Goal: Use online tool/utility

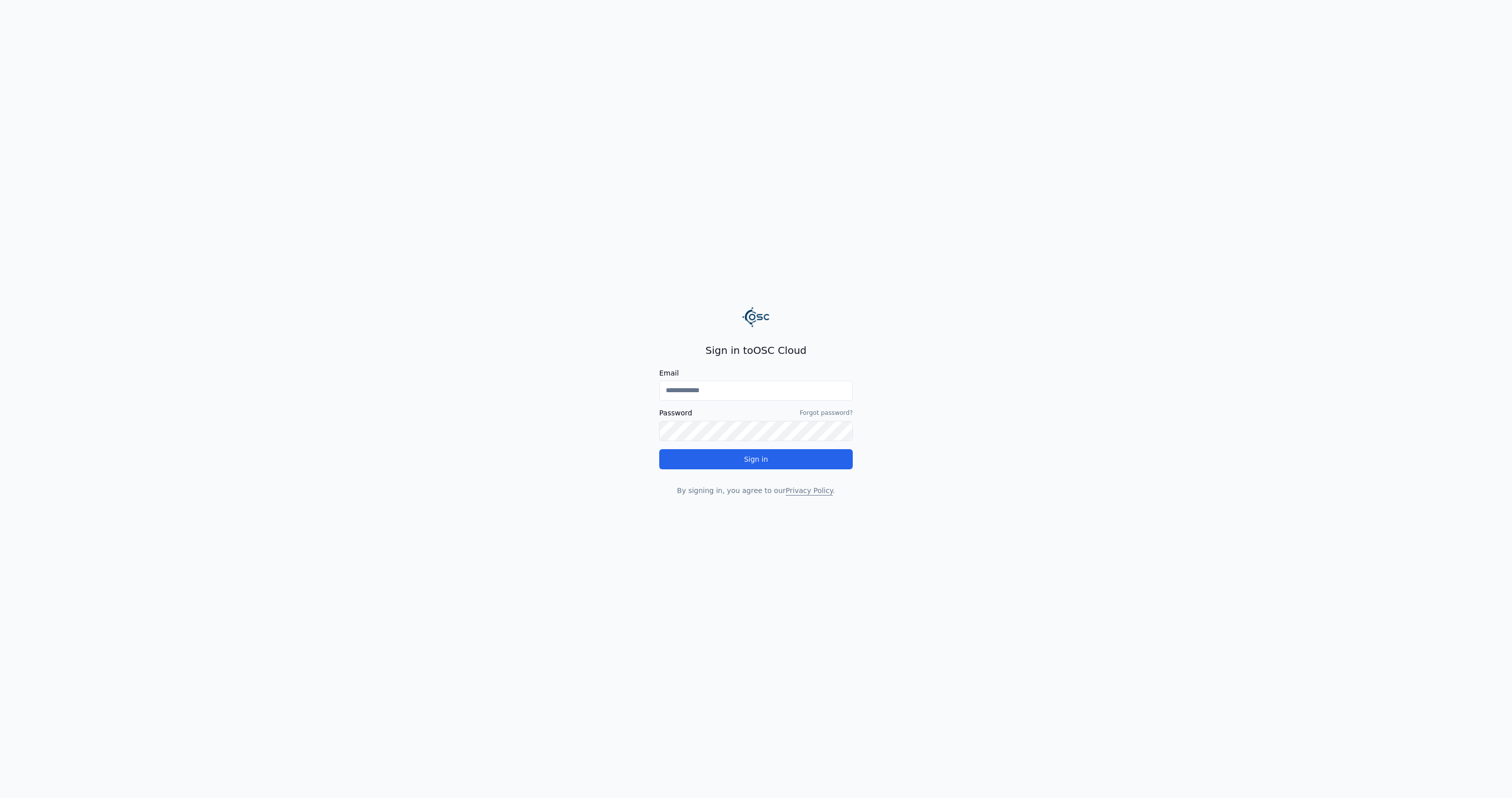
click at [694, 394] on input "Email" at bounding box center [755, 390] width 193 height 20
type input "**********"
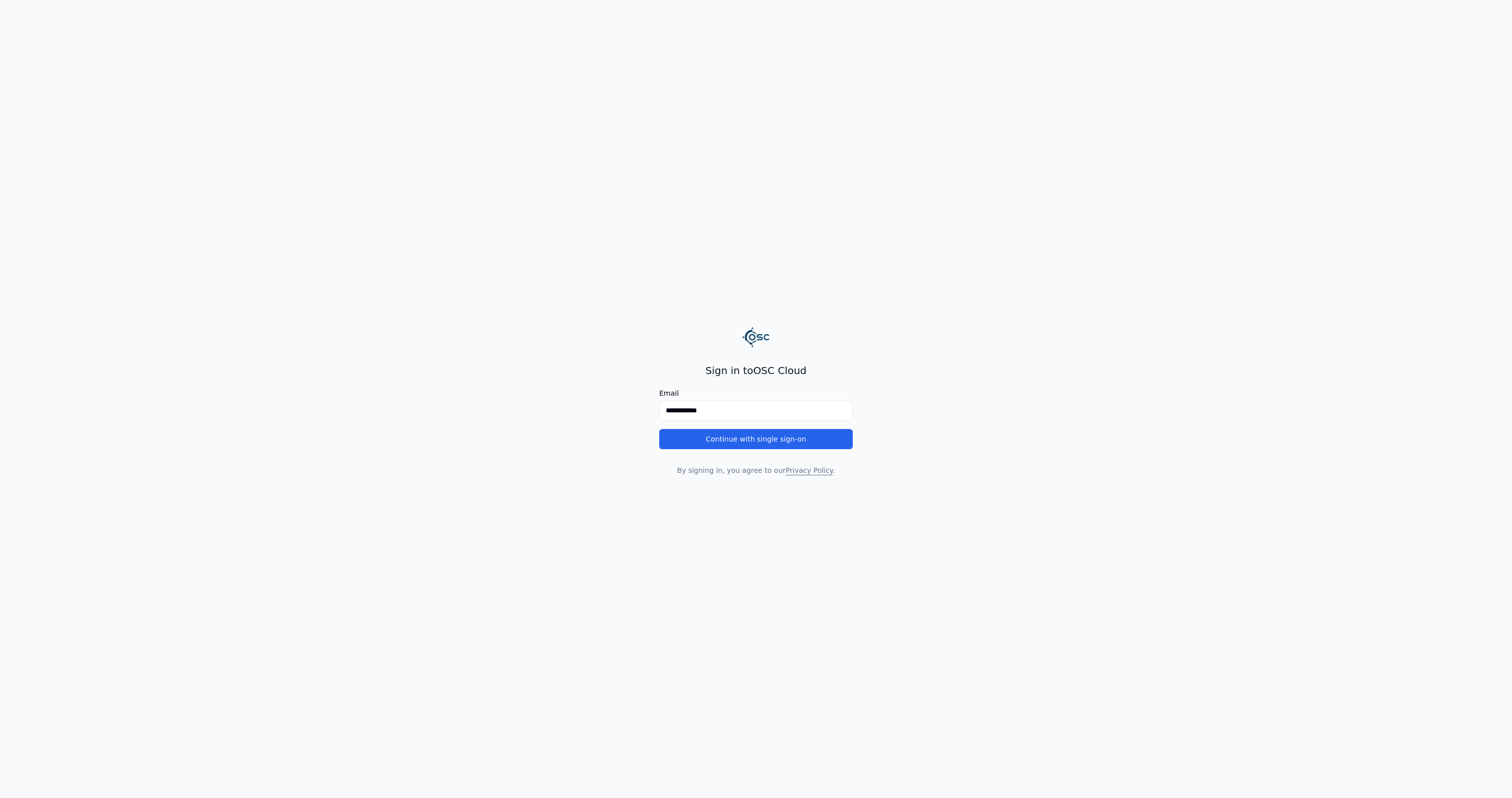
click at [723, 447] on button "Continue with single sign-on" at bounding box center [755, 439] width 193 height 20
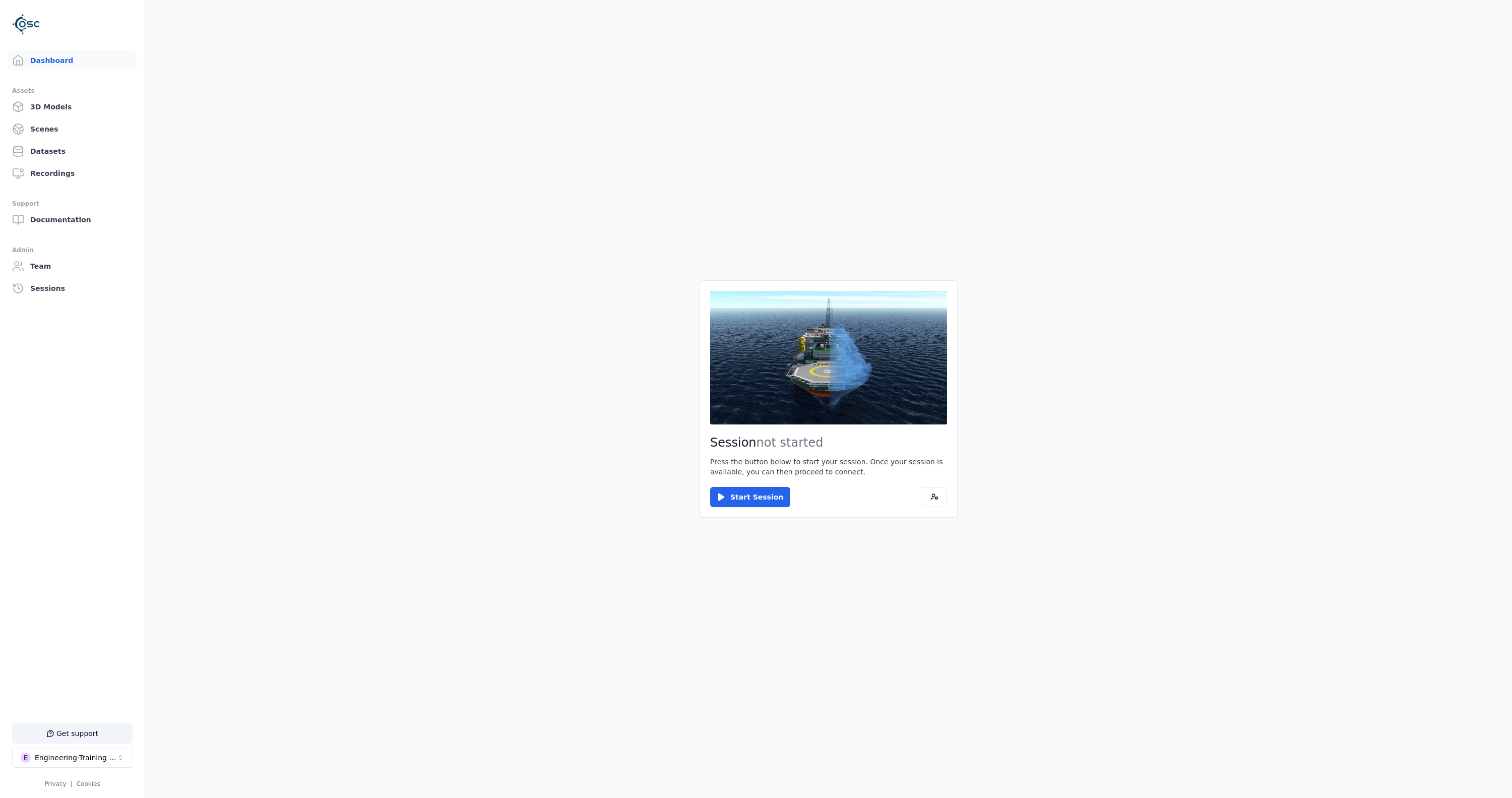
drag, startPoint x: 355, startPoint y: 662, endPoint x: 309, endPoint y: 676, distance: 48.1
click at [355, 662] on main "Session not started Press the button below to start your session. Once your ses…" at bounding box center [829, 399] width 1367 height 798
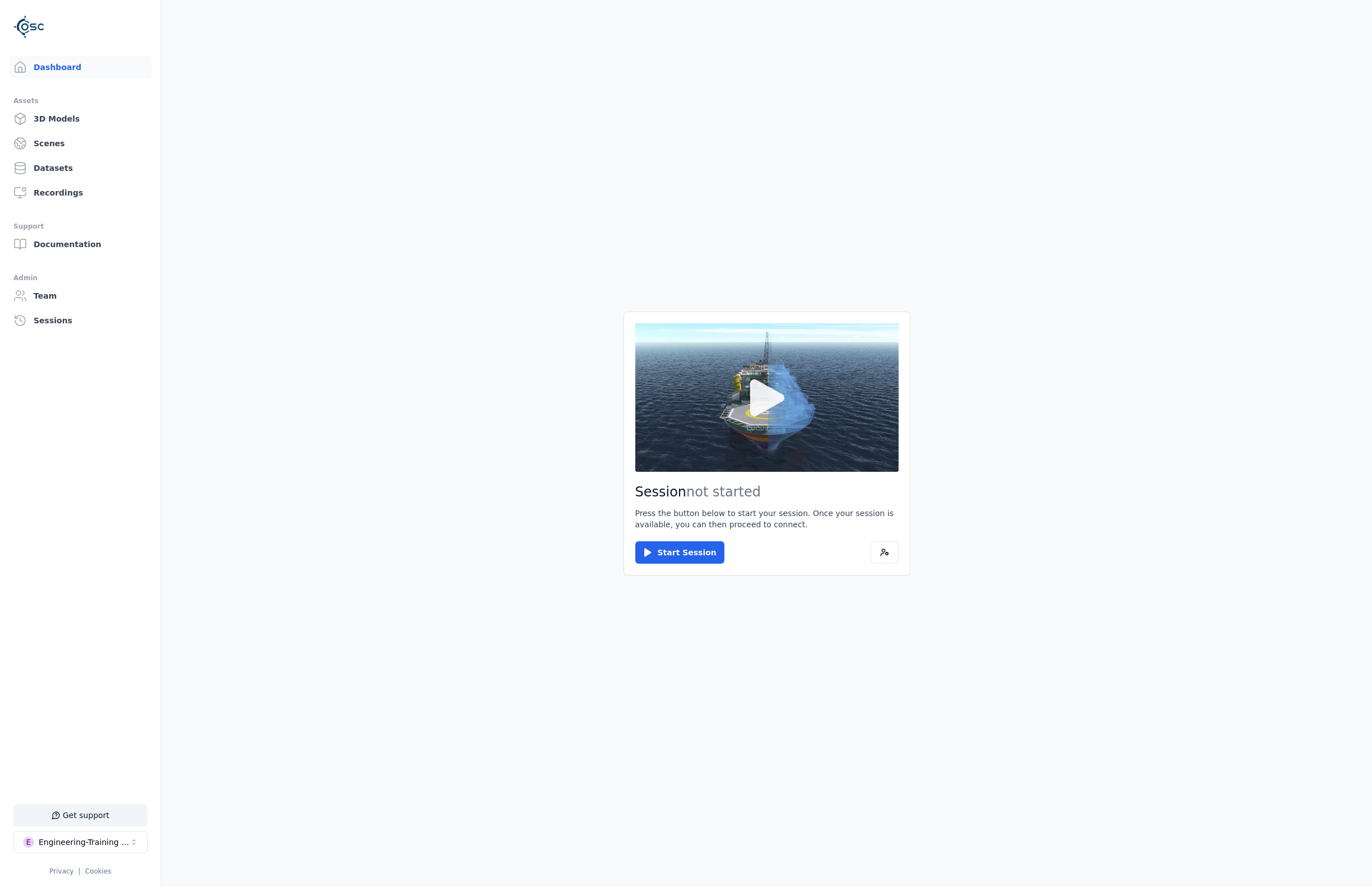
click at [859, 411] on button at bounding box center [767, 397] width 263 height 148
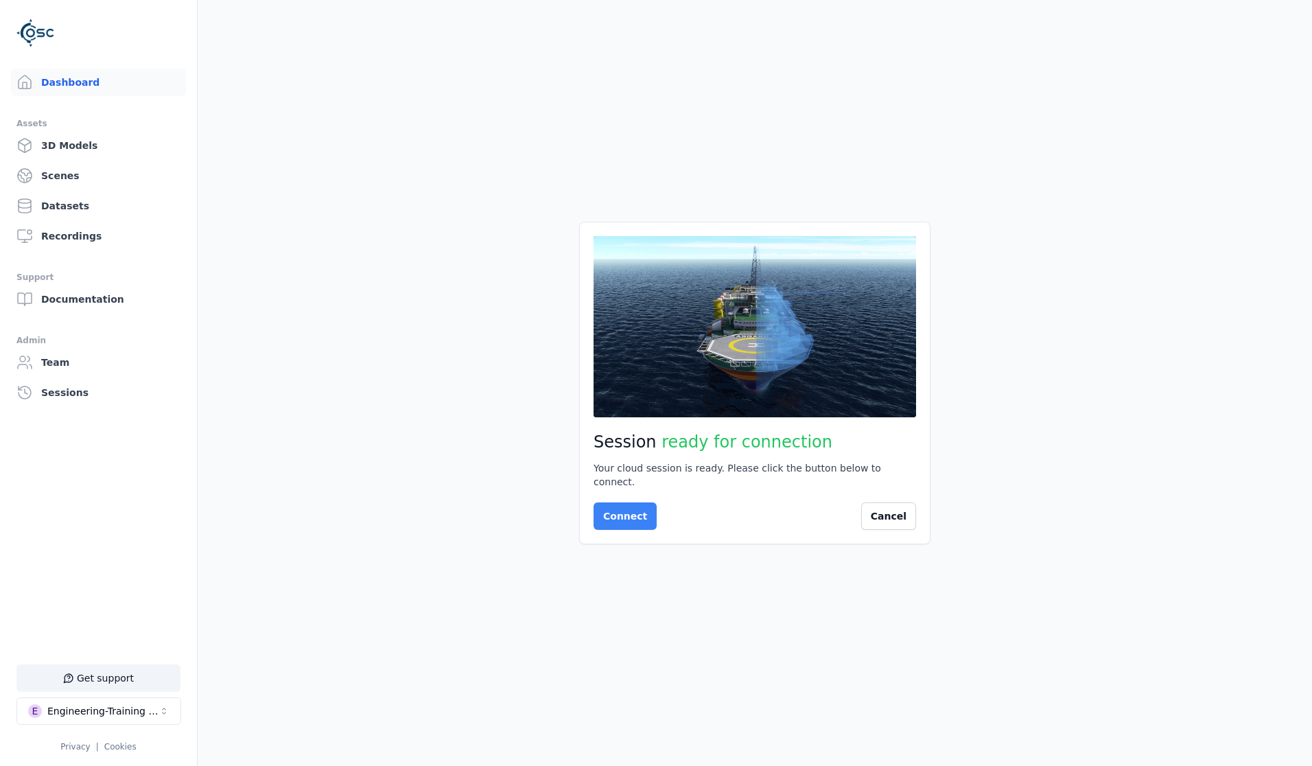
click at [619, 513] on button "Connect" at bounding box center [624, 515] width 63 height 27
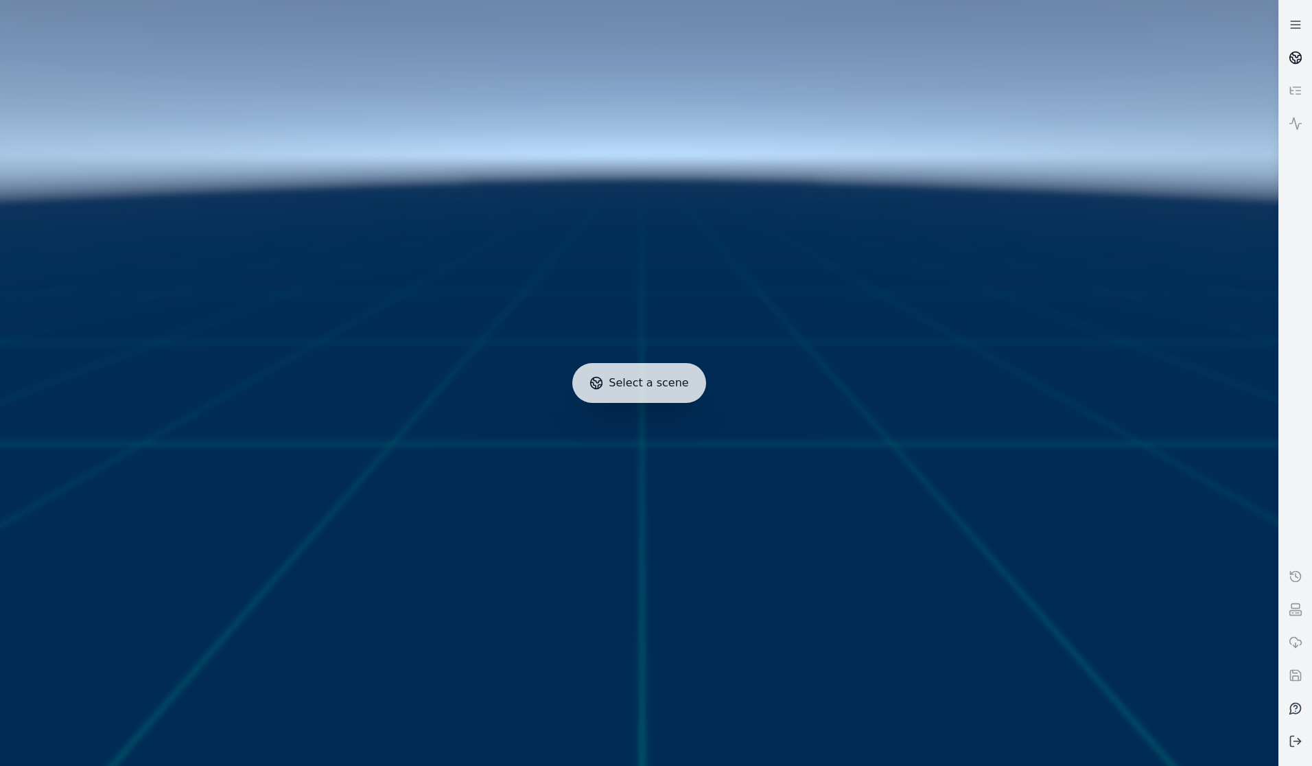
click at [1290, 58] on circle at bounding box center [1296, 58] width 12 height 12
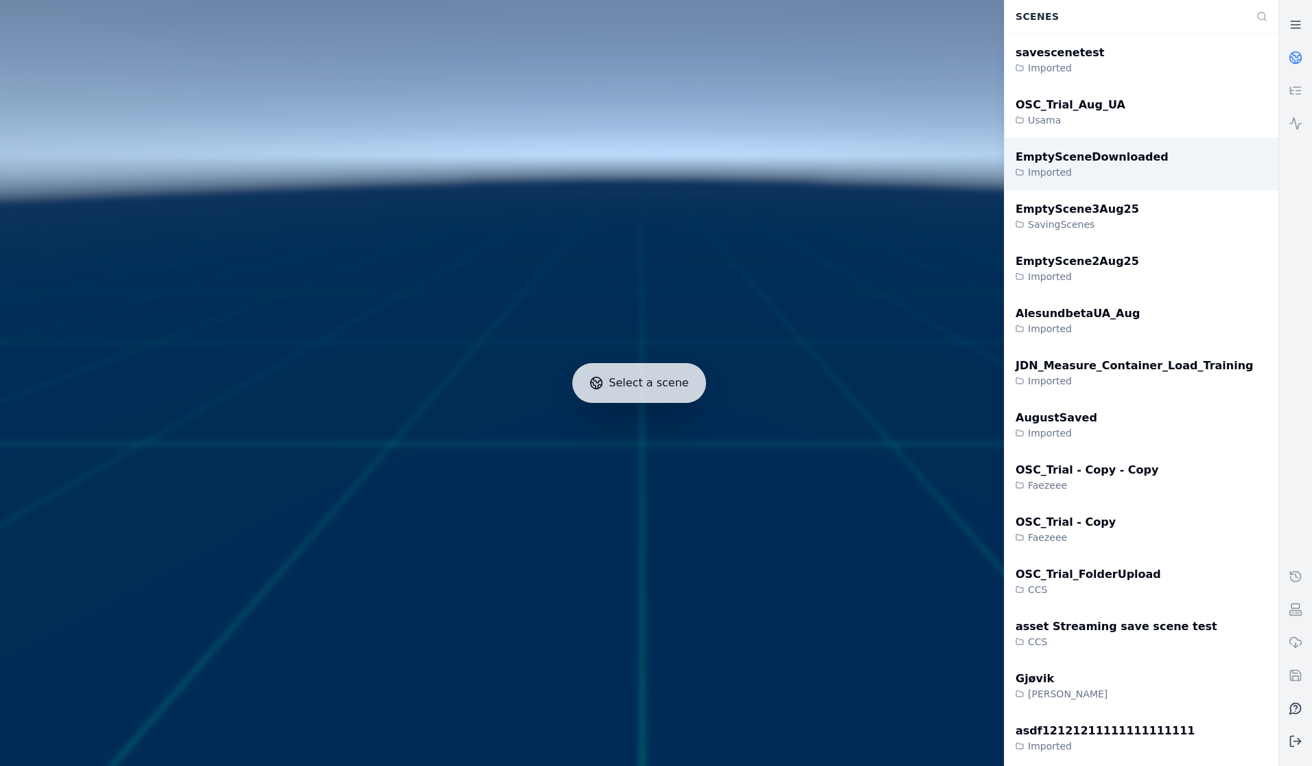
click at [1220, 148] on div "EmptySceneDownloaded Imported" at bounding box center [1141, 164] width 274 height 52
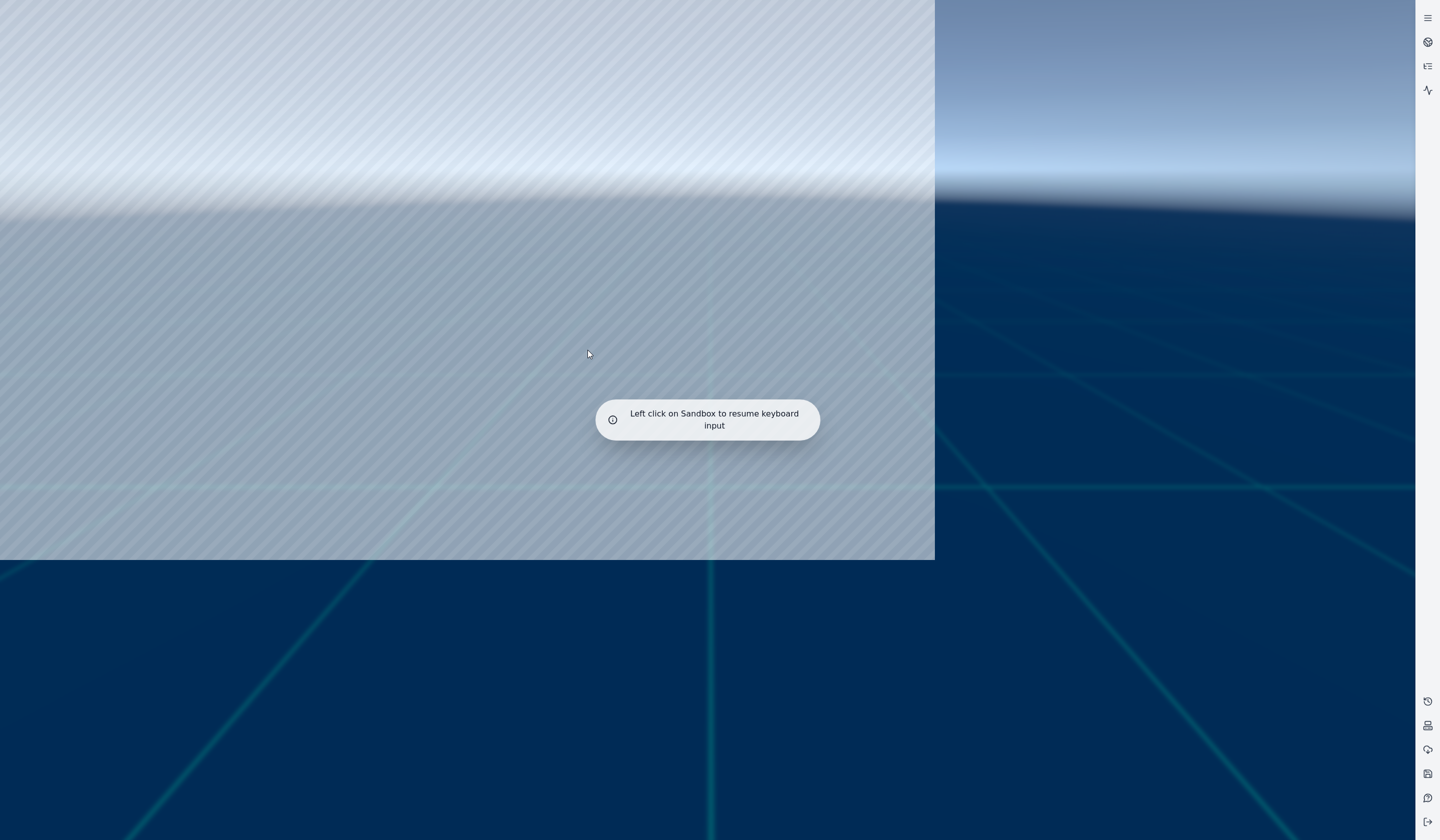
click at [1241, 310] on div at bounding box center [708, 420] width 1424 height 848
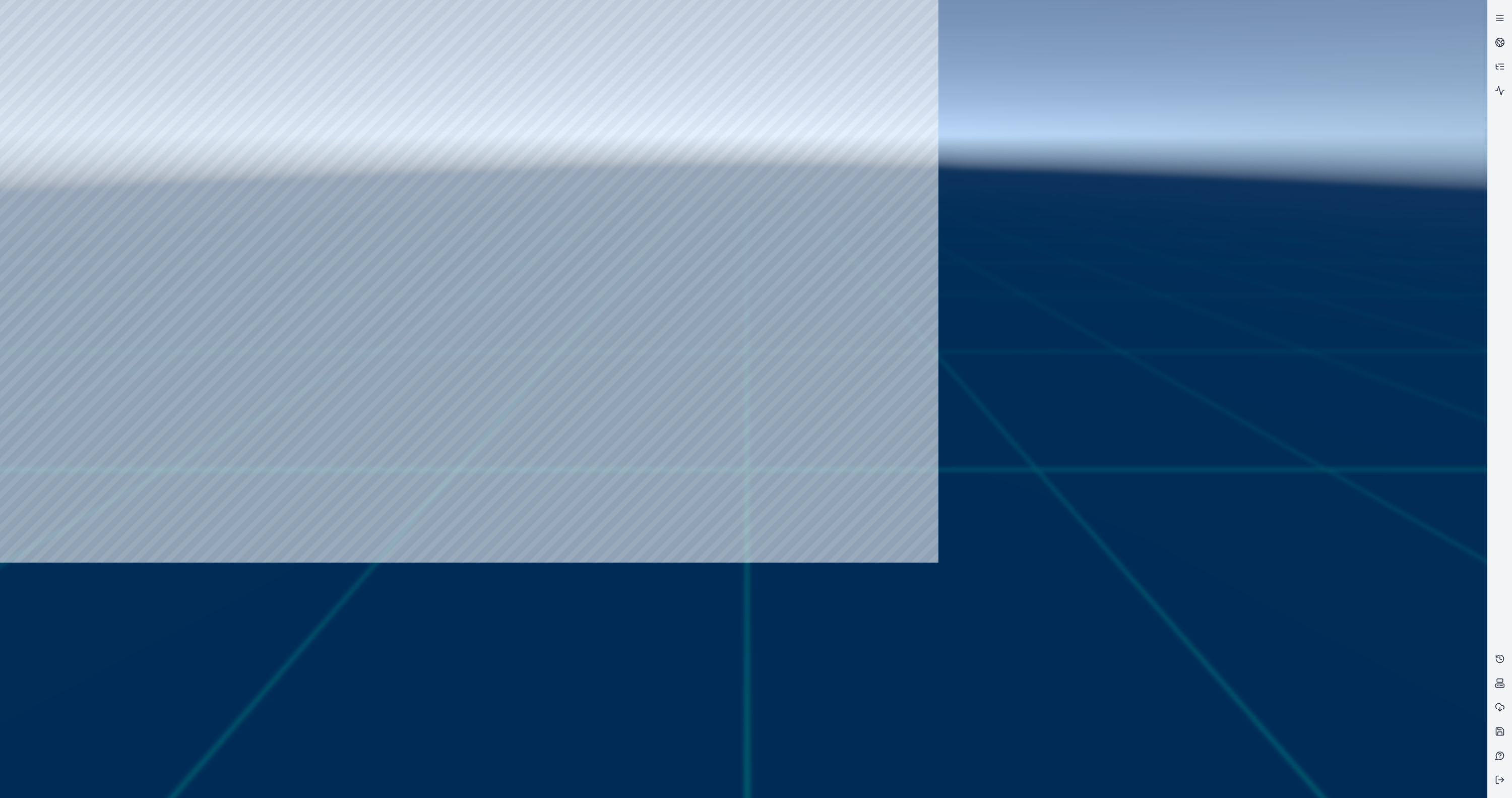
drag, startPoint x: 1112, startPoint y: 232, endPoint x: 1116, endPoint y: 220, distance: 12.6
click at [1112, 232] on div at bounding box center [714, 386] width 1428 height 772
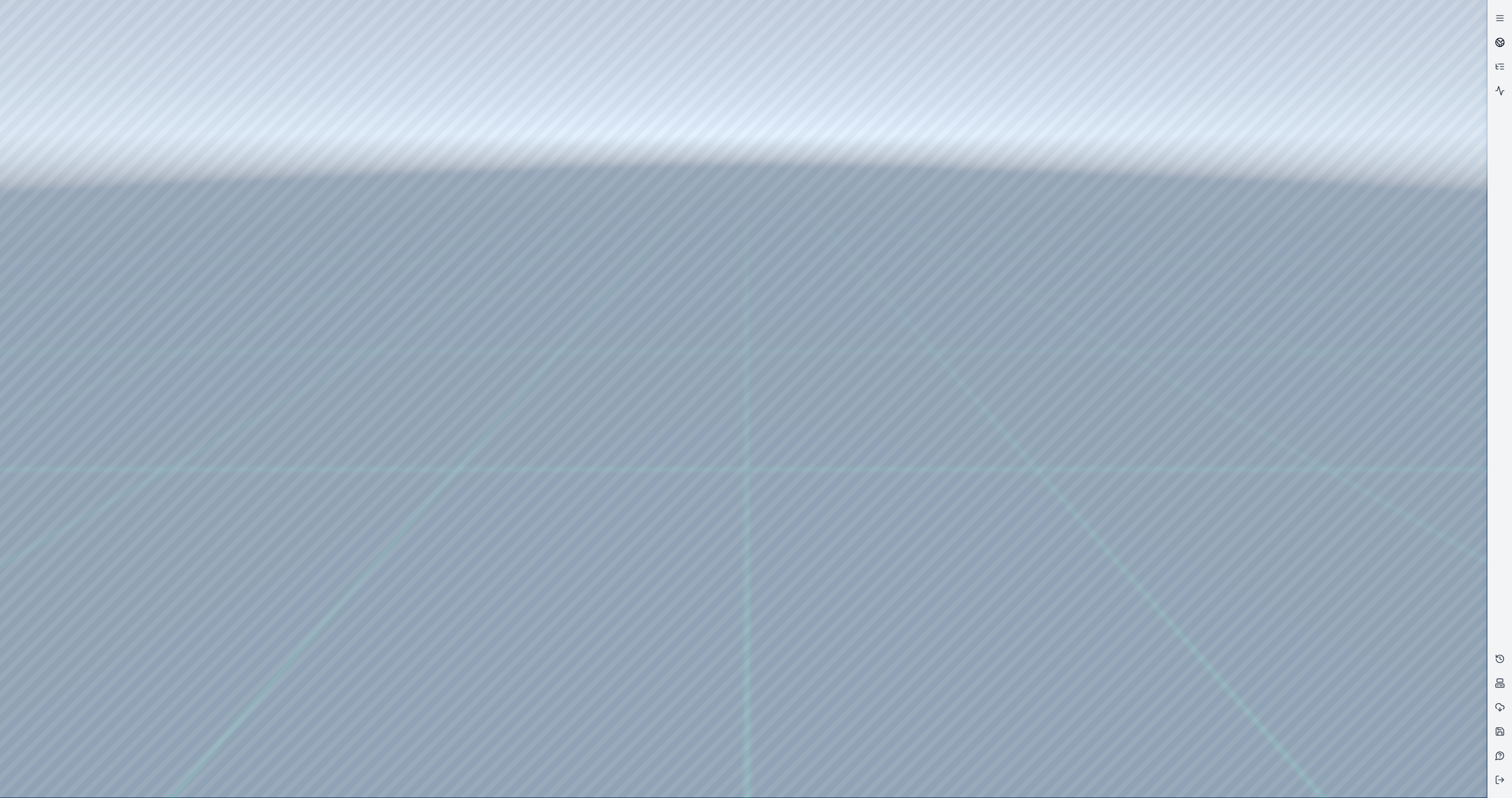
click at [1445, 44] on icon at bounding box center [1497, 44] width 4 height 4
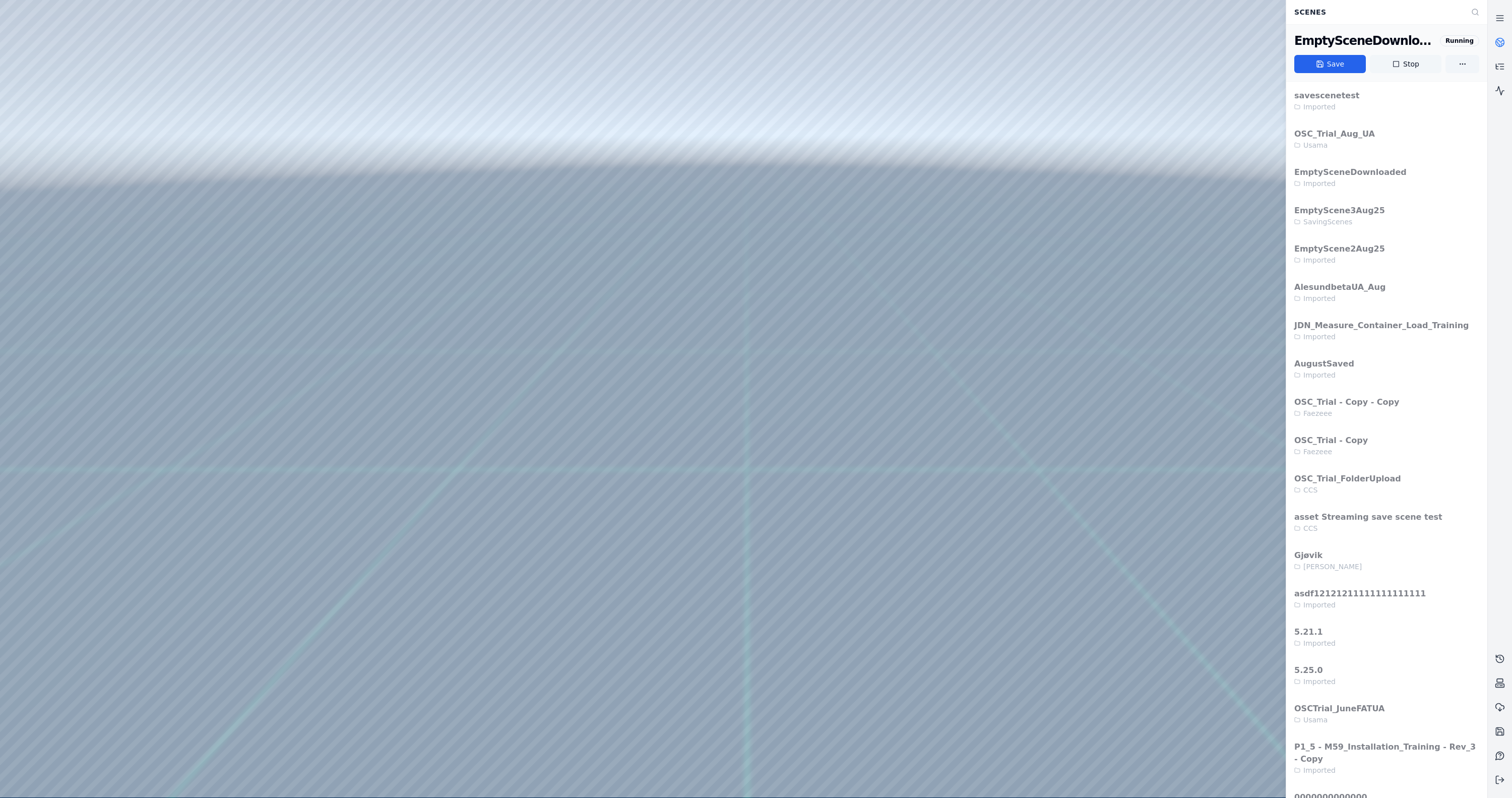
click at [1412, 71] on button "Stop" at bounding box center [1405, 64] width 71 height 18
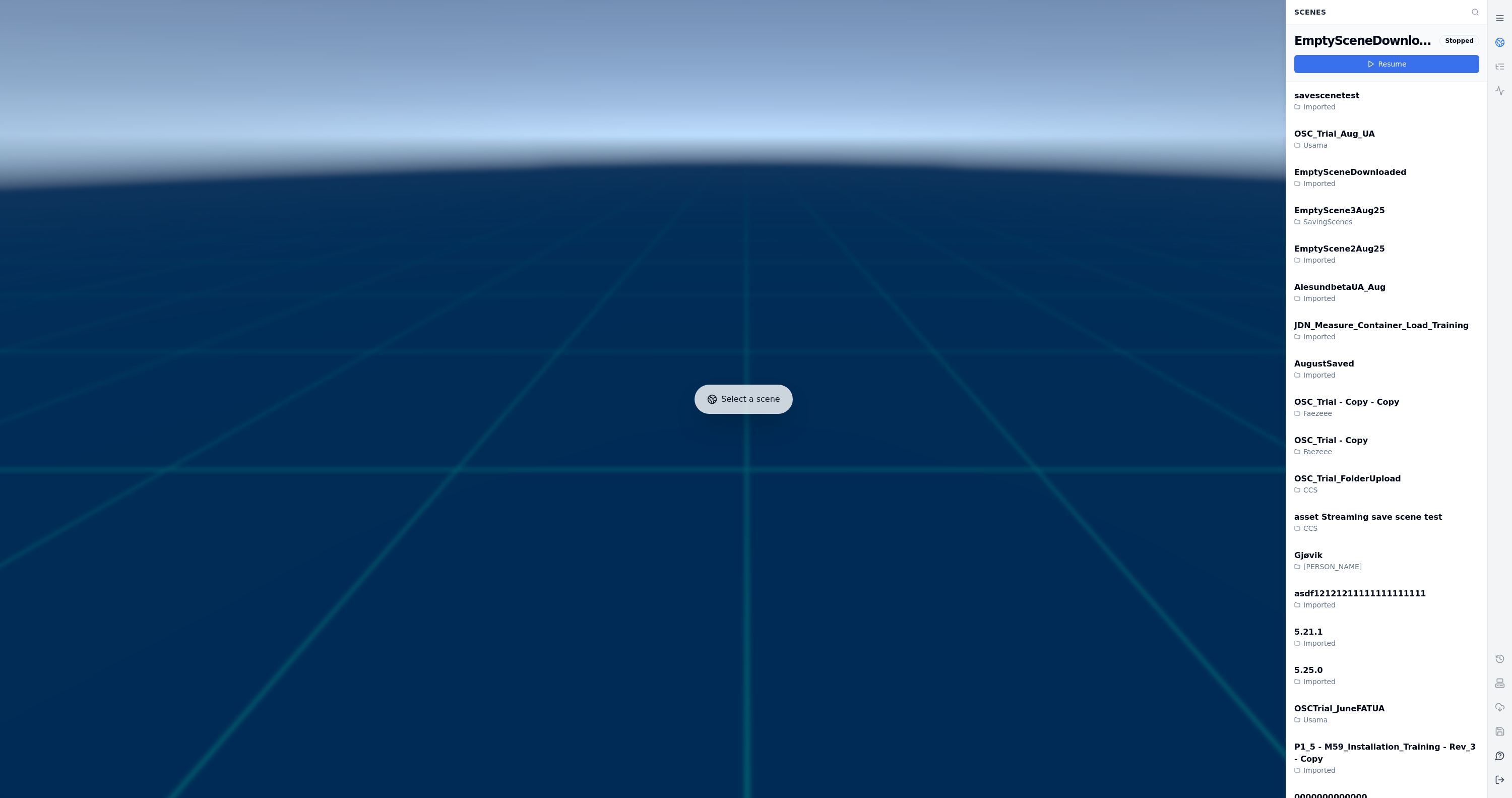
click at [1368, 64] on icon at bounding box center [1370, 64] width 8 height 8
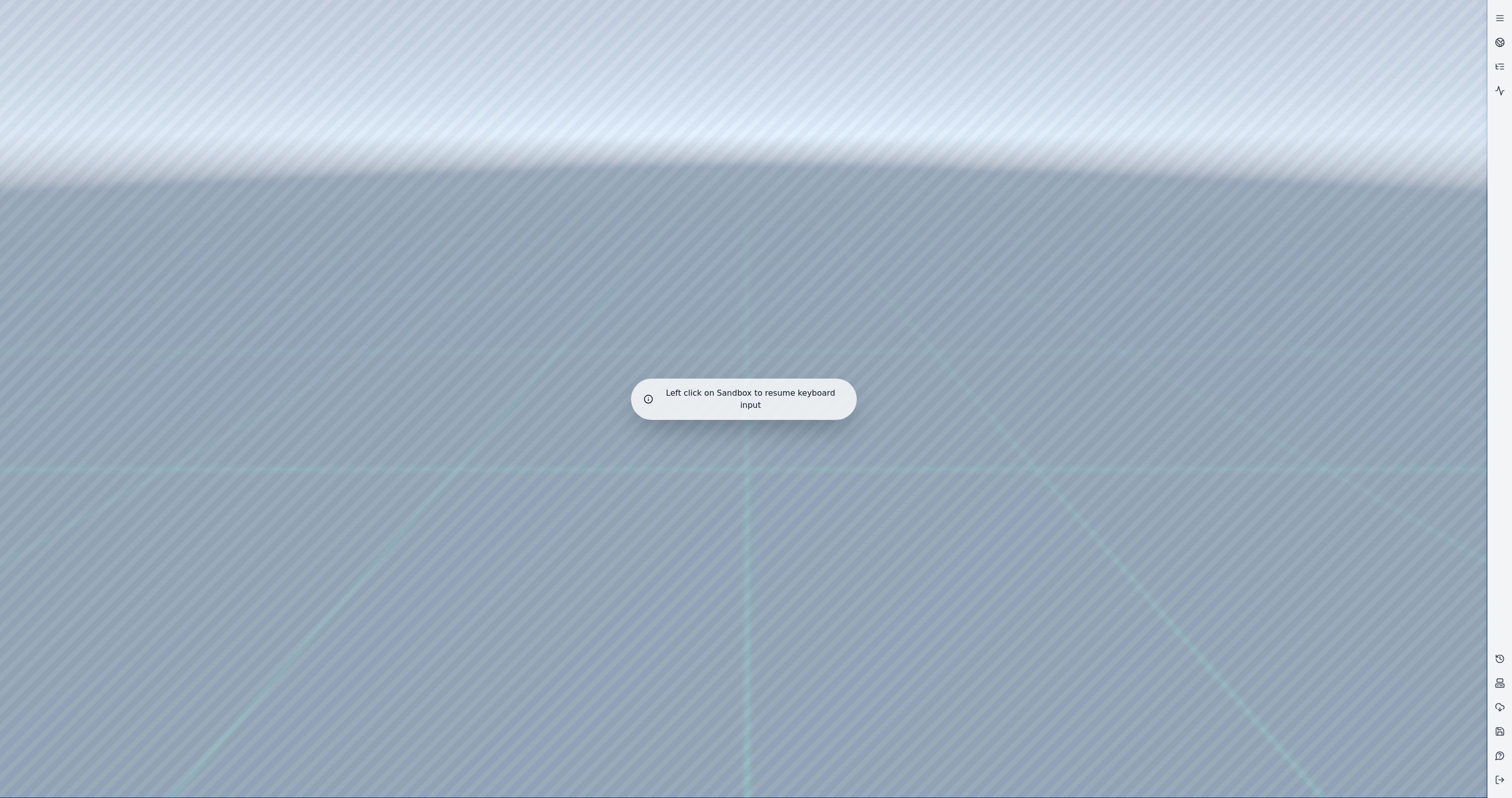
click at [1445, 149] on div at bounding box center [1500, 398] width 24 height 786
click at [1445, 42] on icon at bounding box center [1501, 40] width 6 height 4
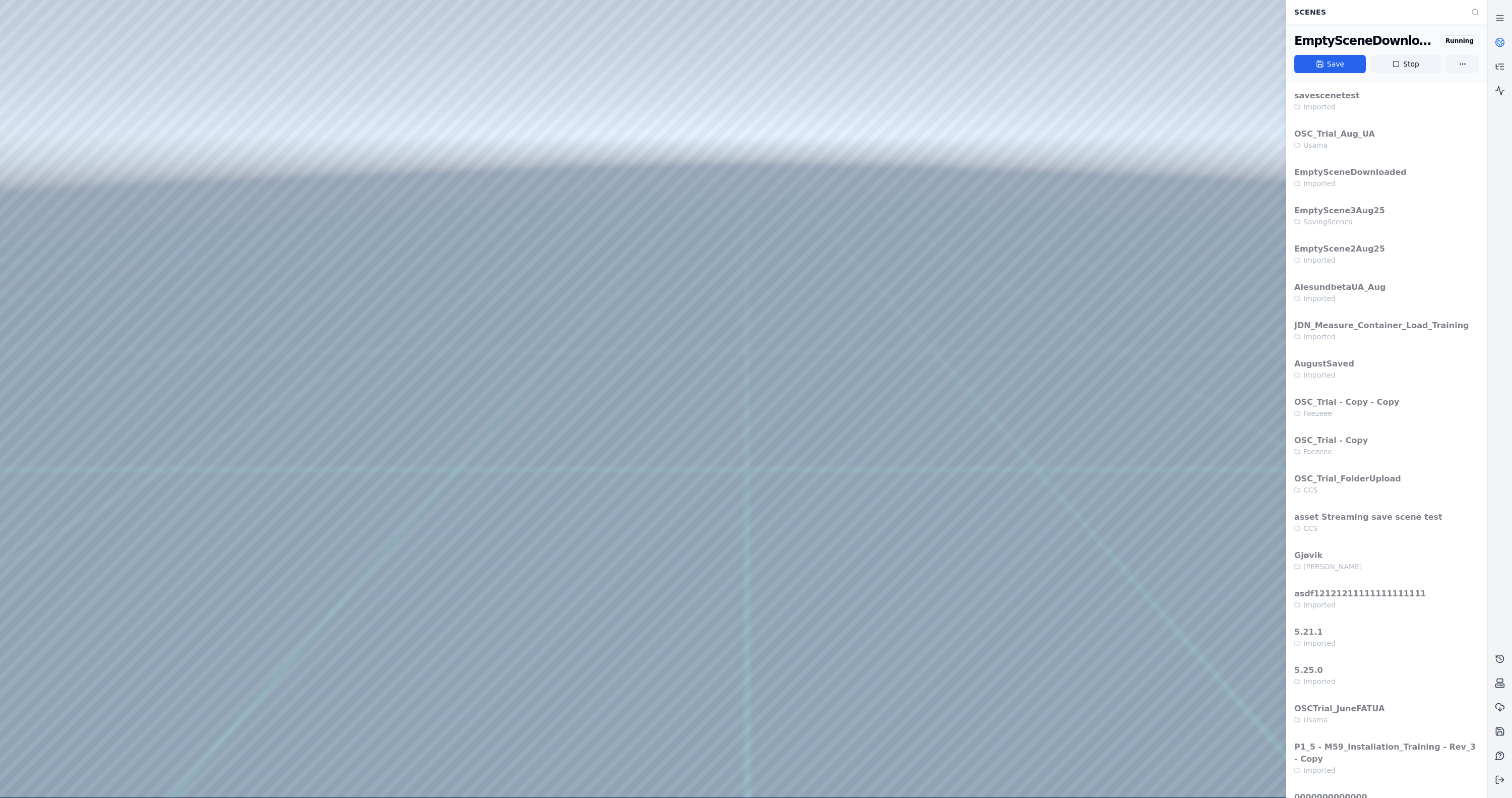
click at [1445, 794] on div at bounding box center [1500, 399] width 25 height 798
click at [1445, 787] on button at bounding box center [1500, 780] width 24 height 24
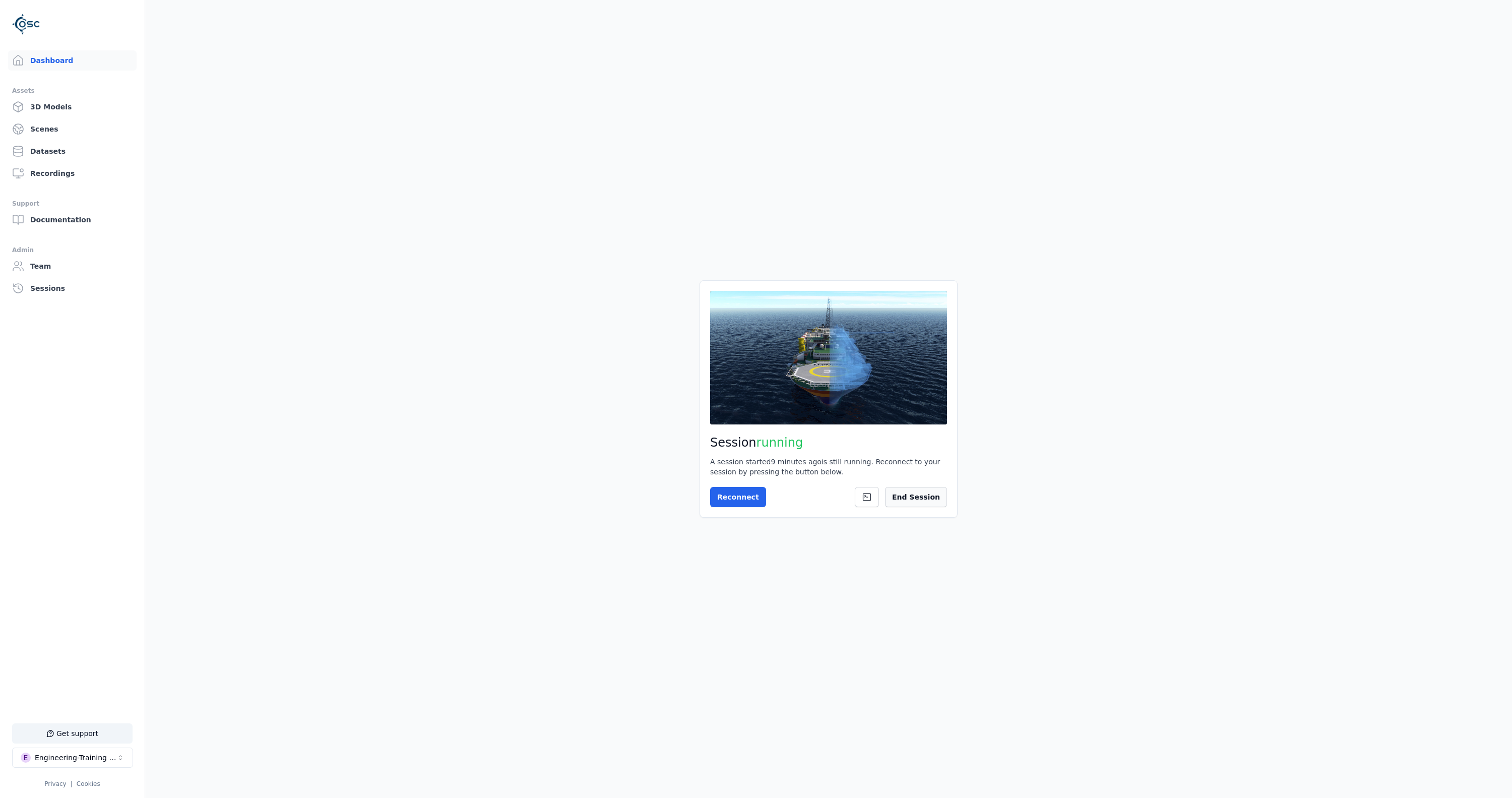
click at [921, 494] on button "End Session" at bounding box center [916, 497] width 62 height 20
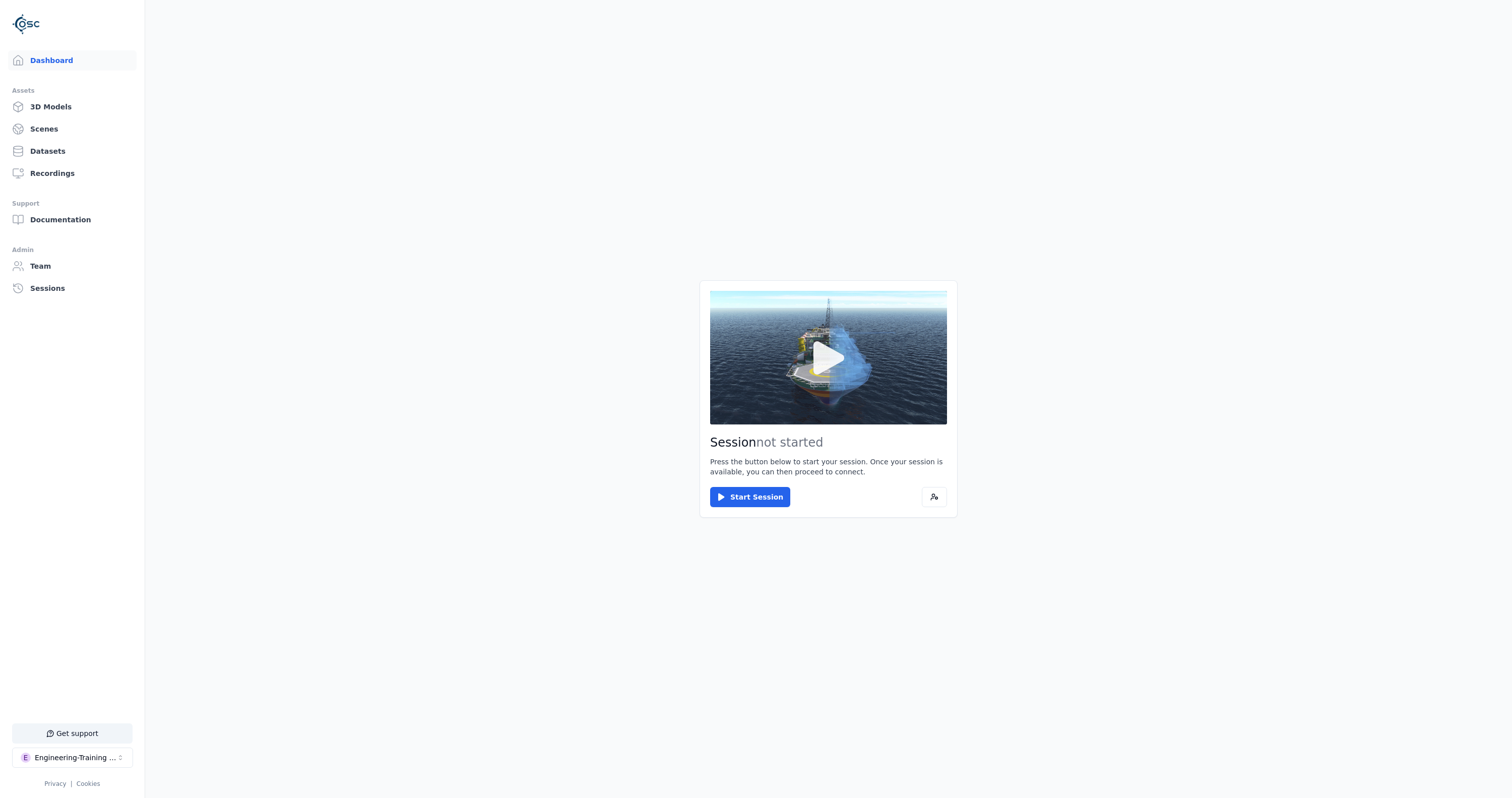
click at [845, 381] on icon at bounding box center [829, 358] width 48 height 48
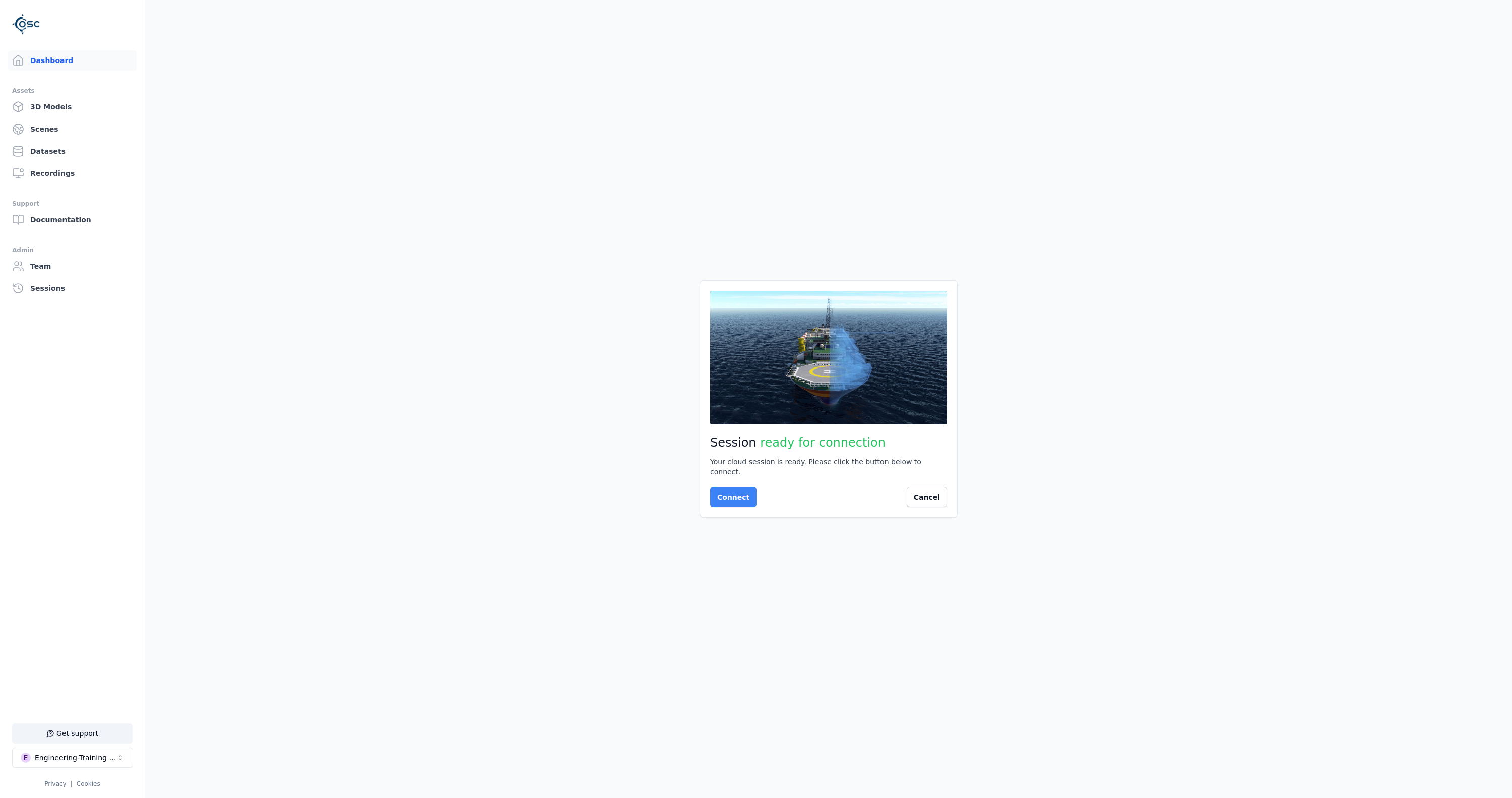
click at [749, 497] on button "Connect" at bounding box center [733, 497] width 46 height 20
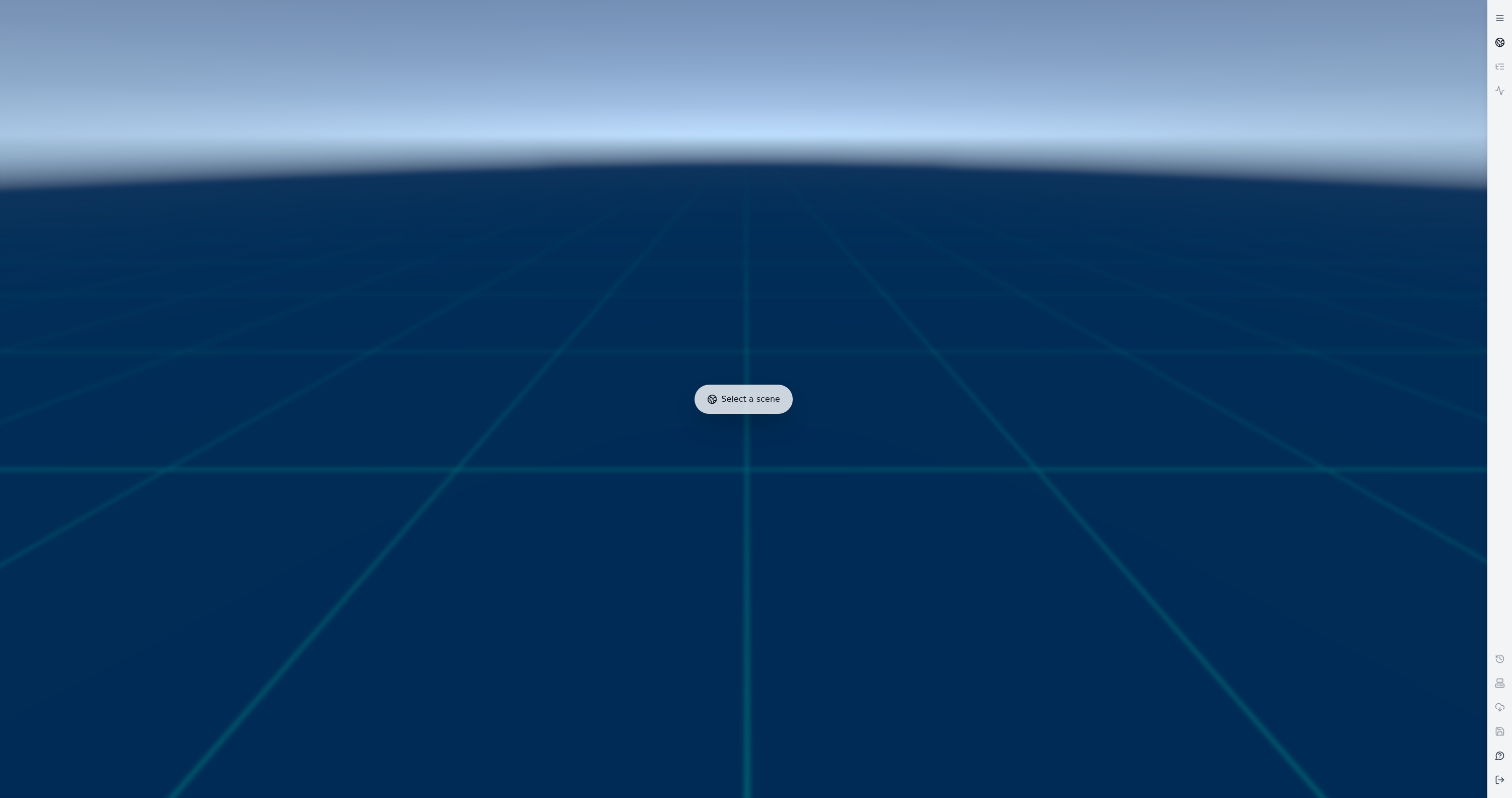
click at [1445, 46] on link at bounding box center [1500, 42] width 24 height 24
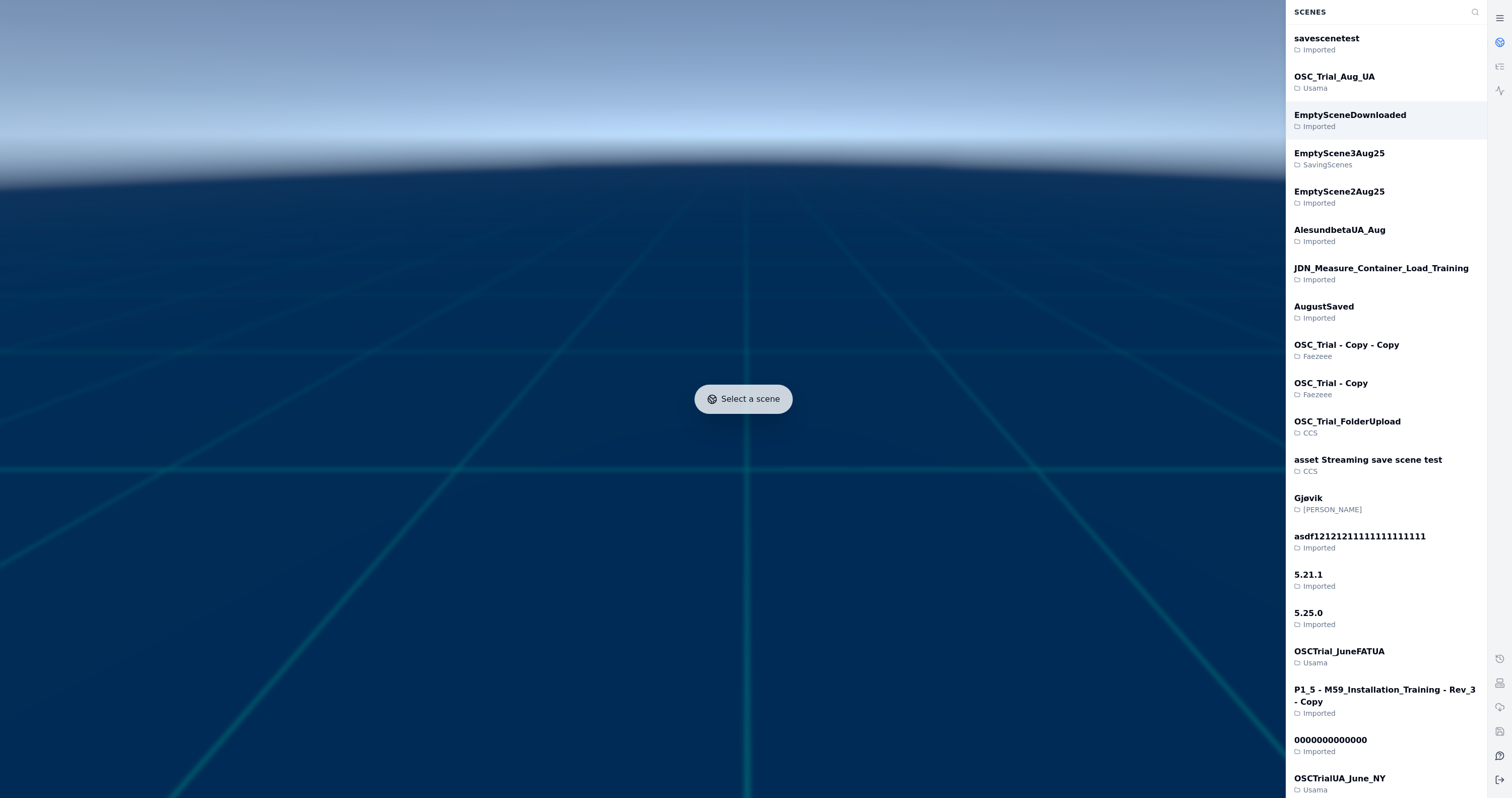
click at [1319, 123] on div "Imported" at bounding box center [1350, 126] width 112 height 10
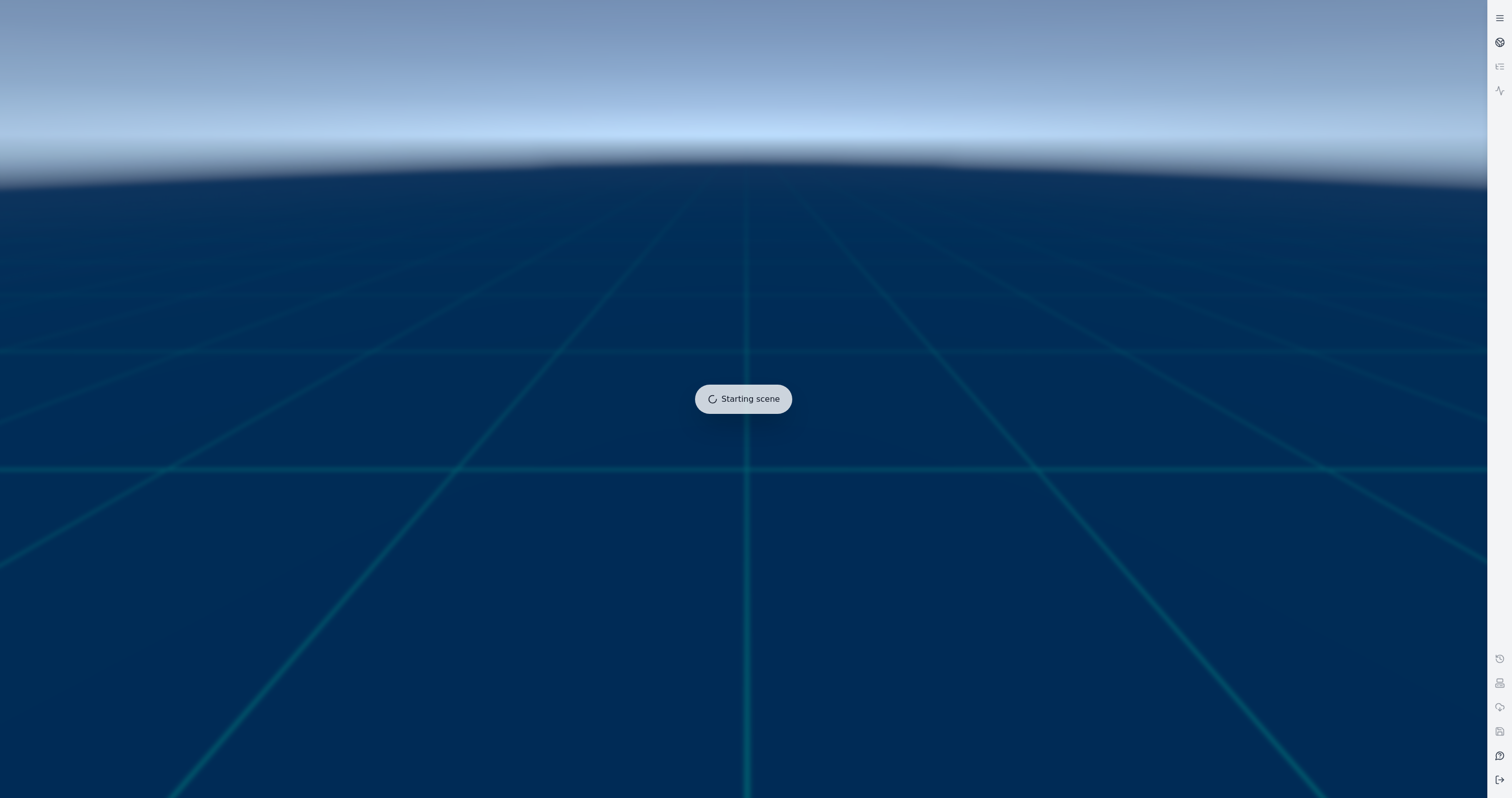
click at [661, 584] on div at bounding box center [744, 399] width 1495 height 806
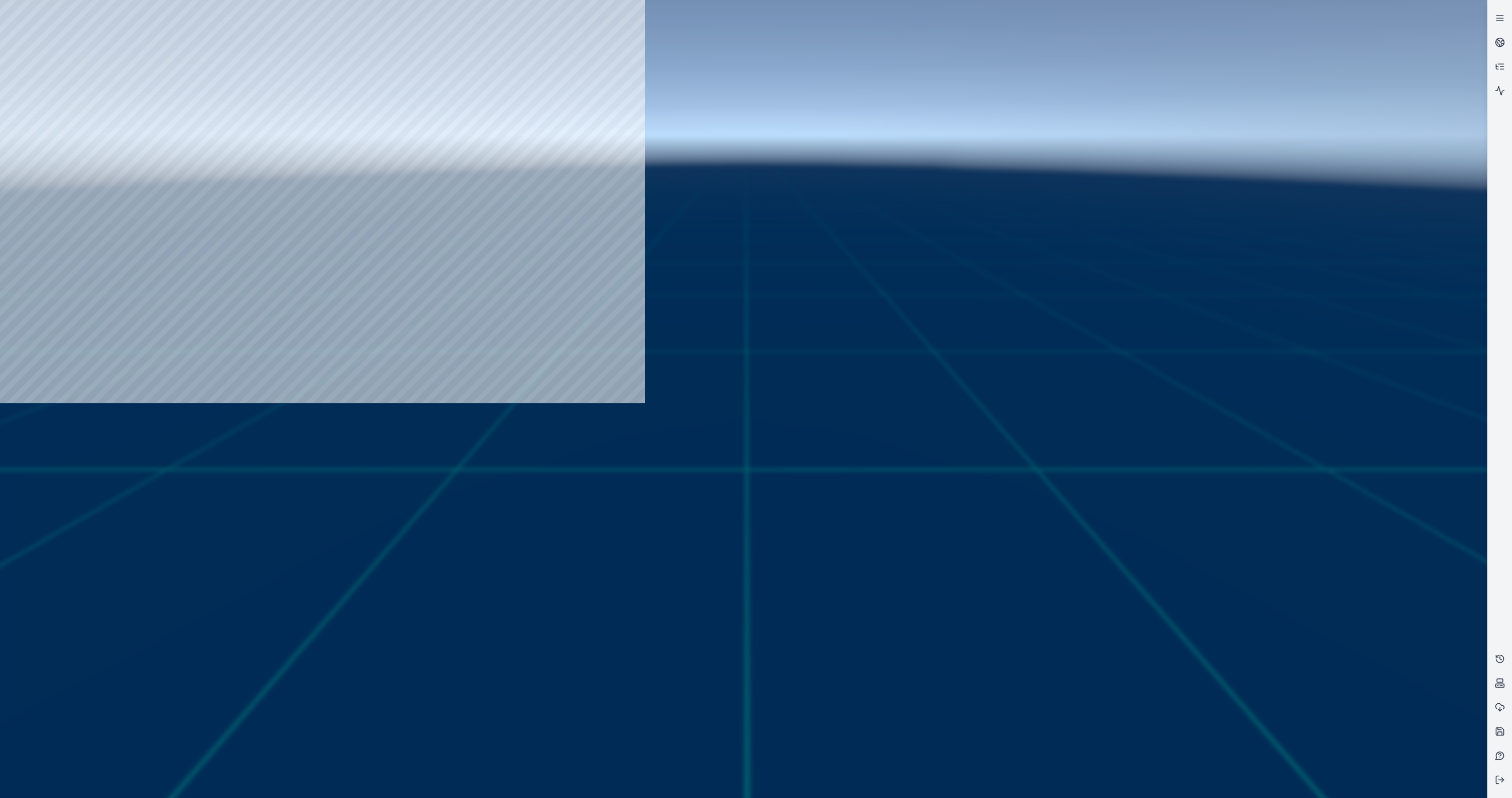
drag, startPoint x: 531, startPoint y: 608, endPoint x: 882, endPoint y: 586, distance: 351.7
click at [882, 586] on div at bounding box center [744, 399] width 1495 height 806
drag, startPoint x: 913, startPoint y: 566, endPoint x: 759, endPoint y: 484, distance: 174.5
click at [760, 484] on div at bounding box center [744, 399] width 1495 height 806
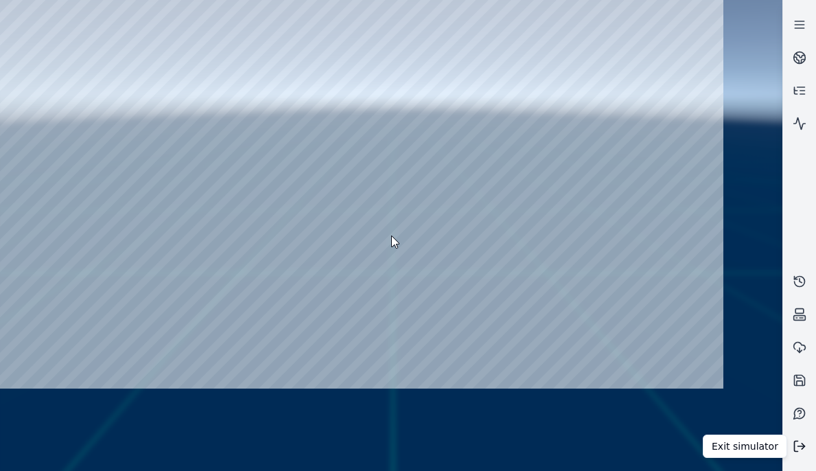
click at [800, 455] on button at bounding box center [799, 445] width 33 height 33
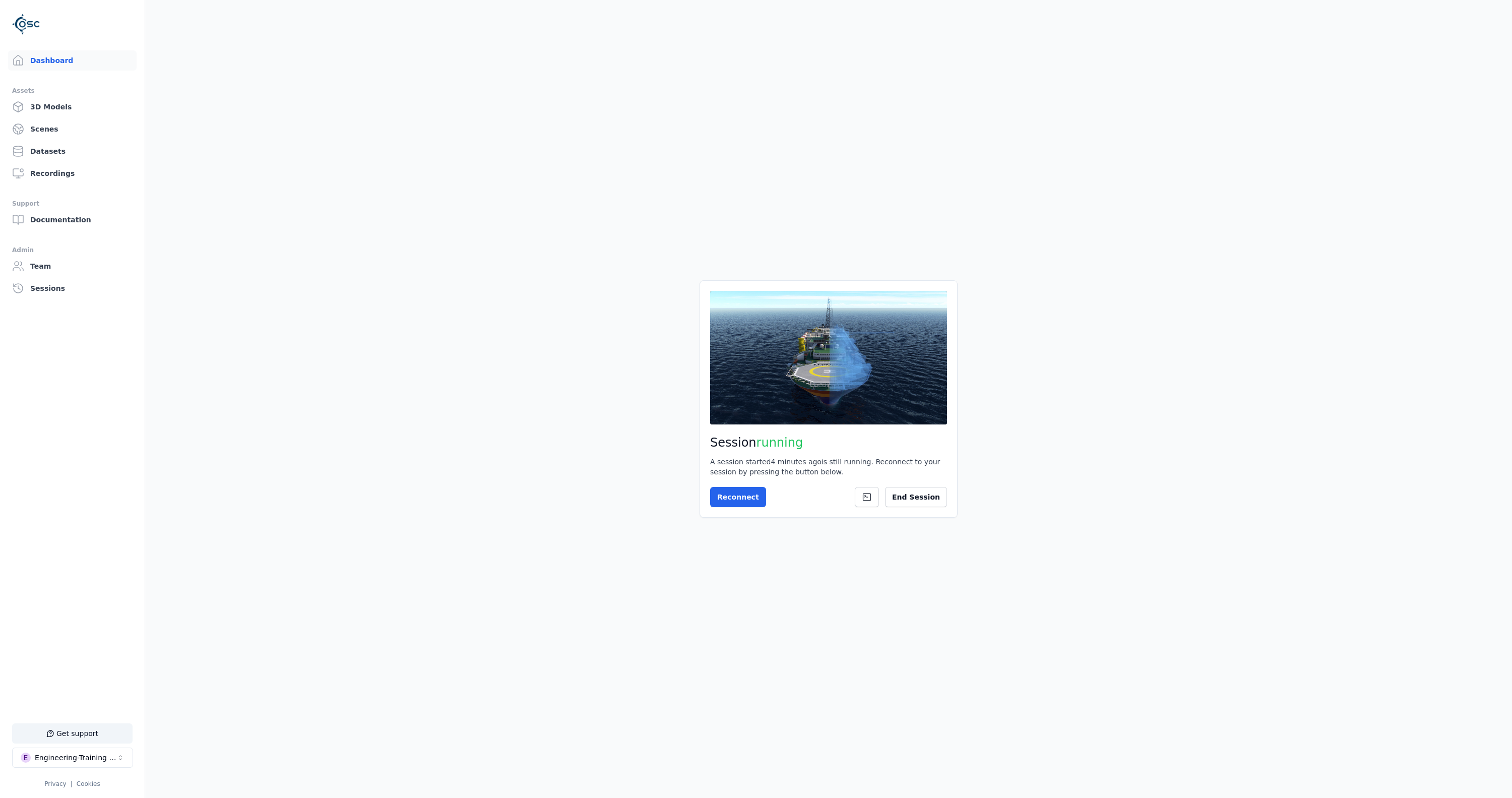
click at [1159, 509] on main "Session running A session started 4 minutes ago is still running. Reconnect to …" at bounding box center [829, 399] width 1367 height 798
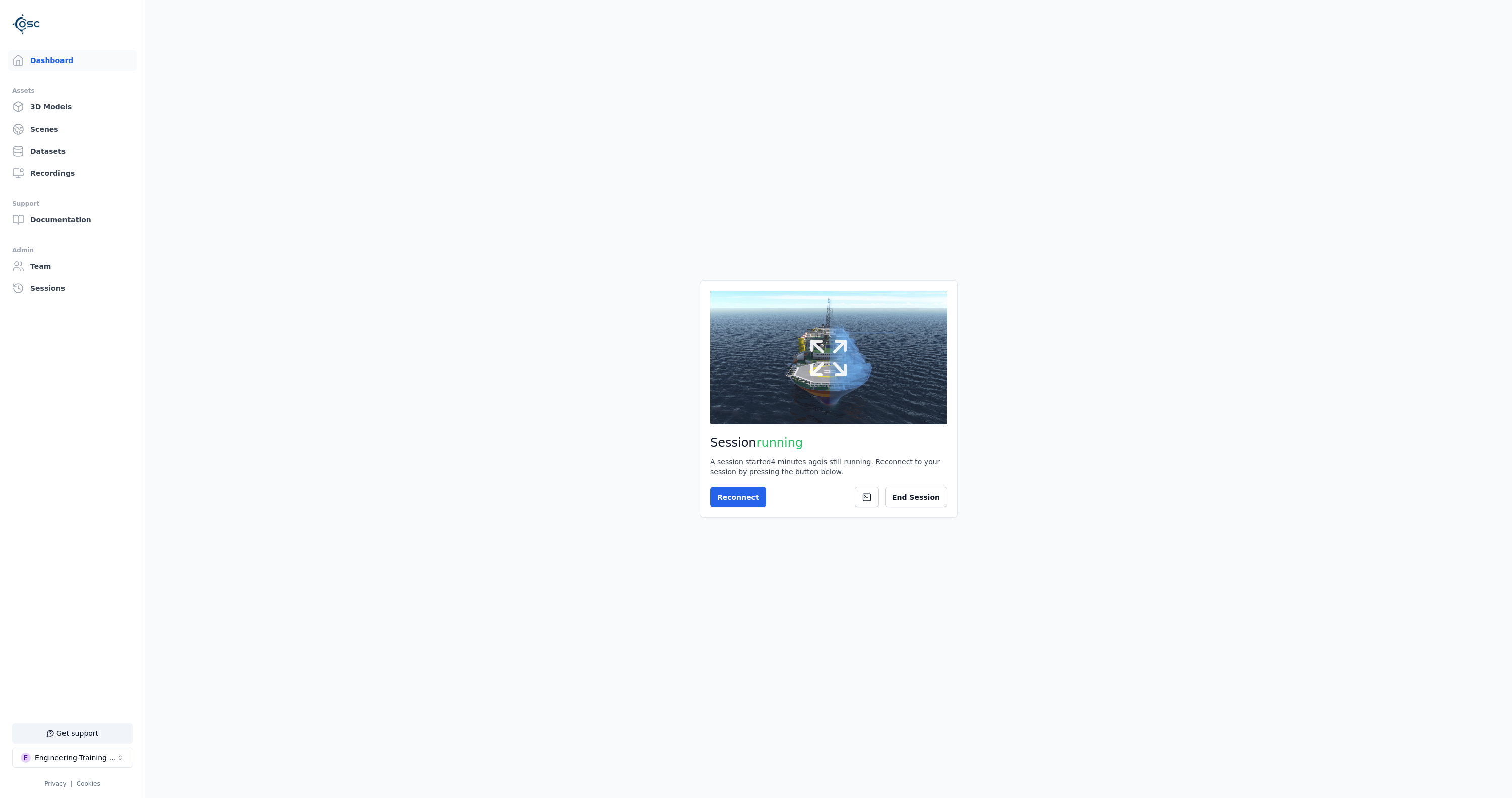
click at [824, 351] on icon at bounding box center [828, 357] width 36 height 36
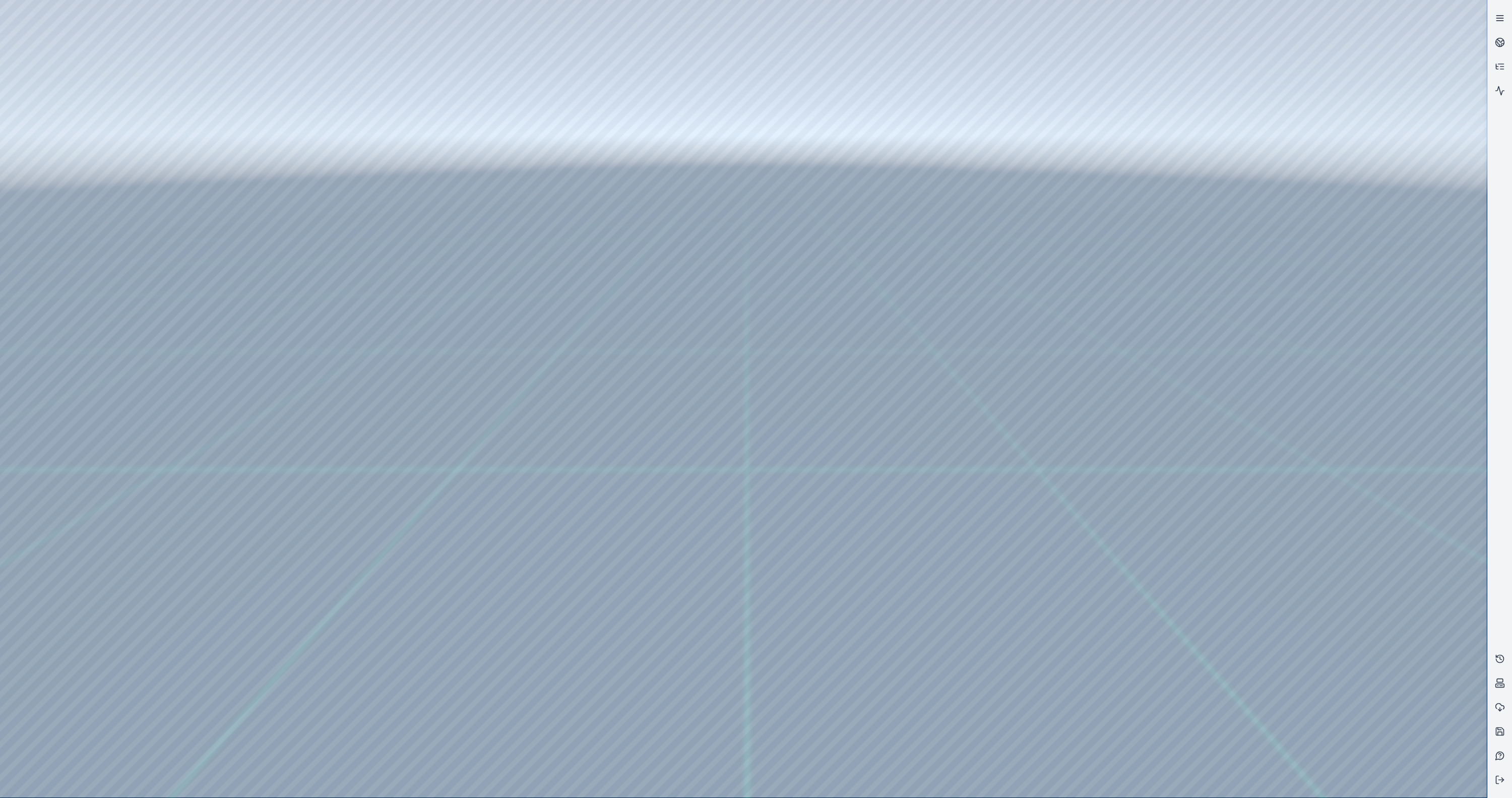
click at [1498, 15] on line at bounding box center [1500, 15] width 7 height 0
drag, startPoint x: 1491, startPoint y: 20, endPoint x: 1488, endPoint y: 27, distance: 7.6
click at [1491, 20] on link at bounding box center [1500, 18] width 24 height 24
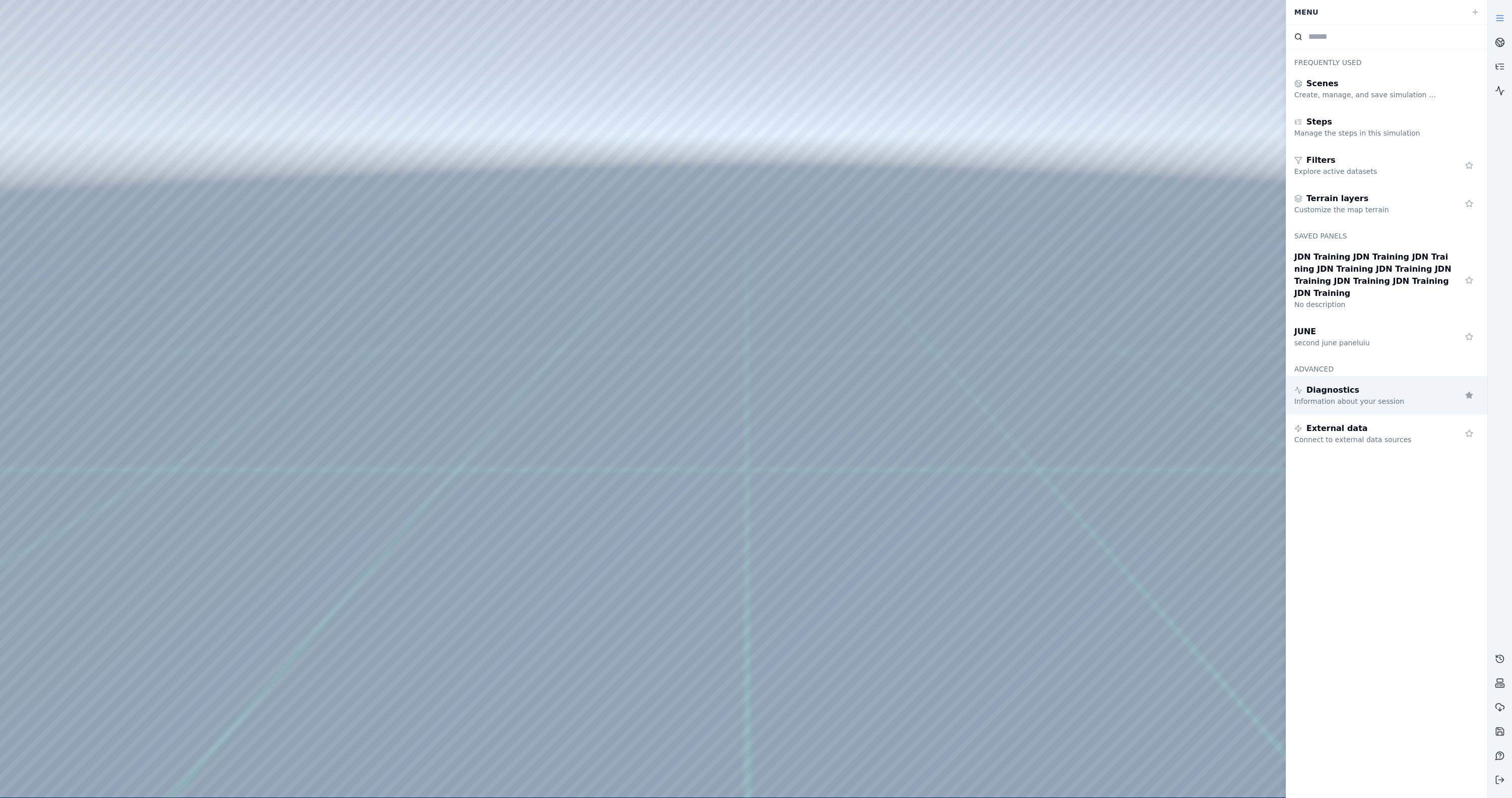
click at [1378, 384] on div "Diagnostics" at bounding box center [1367, 390] width 145 height 12
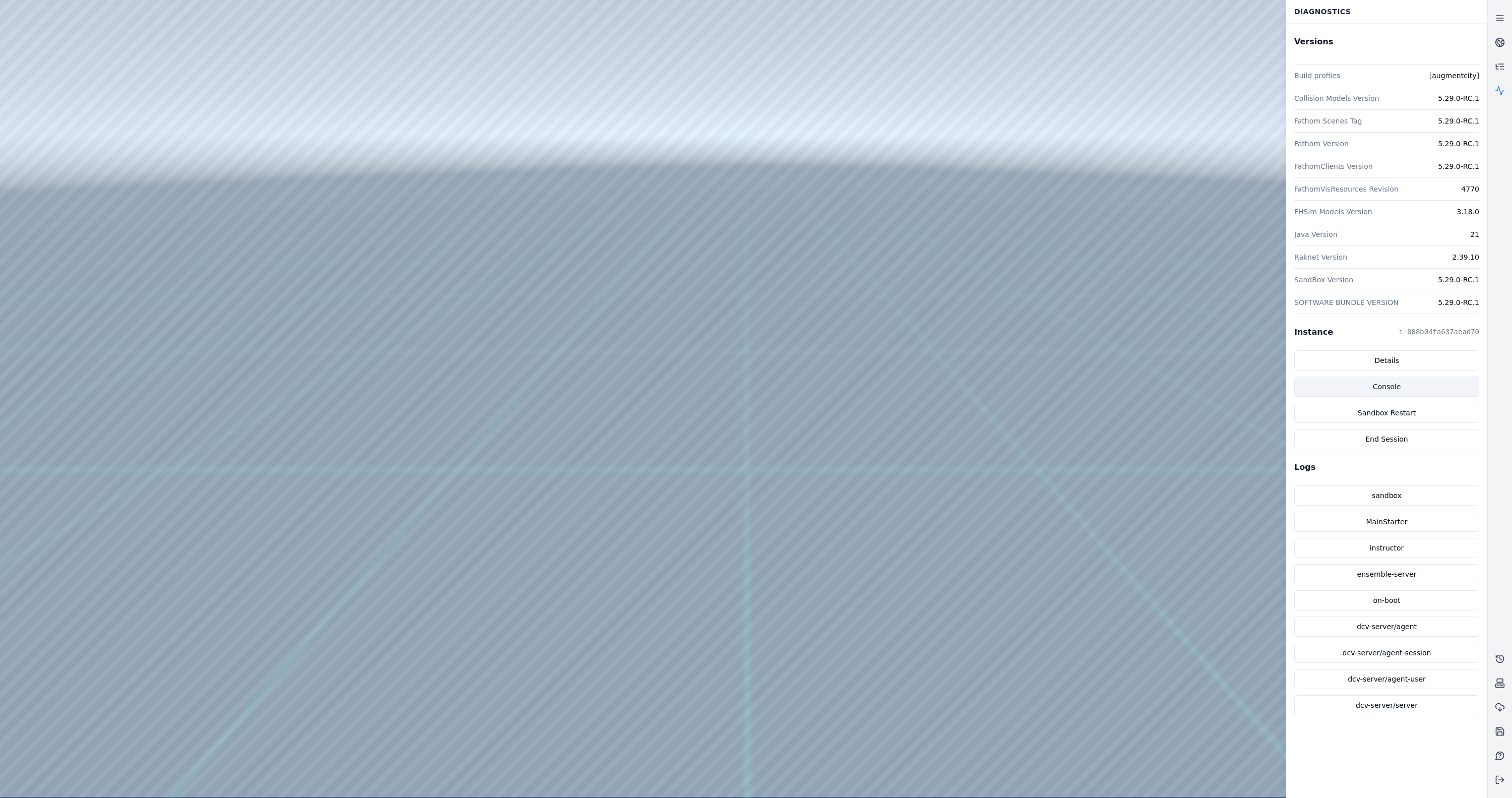
click at [1391, 388] on link "Console" at bounding box center [1387, 386] width 185 height 20
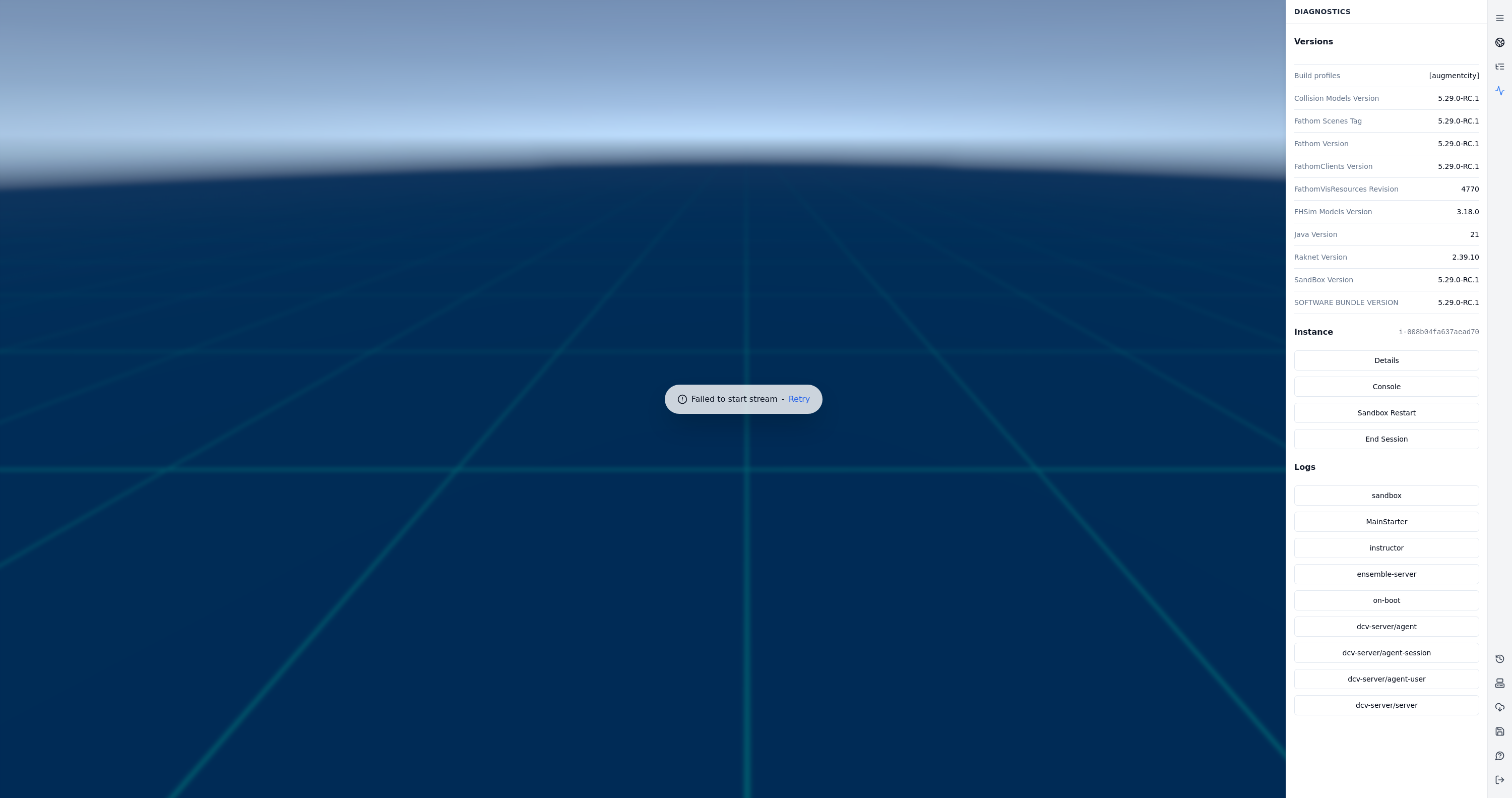
click at [1511, 37] on link at bounding box center [1500, 42] width 24 height 24
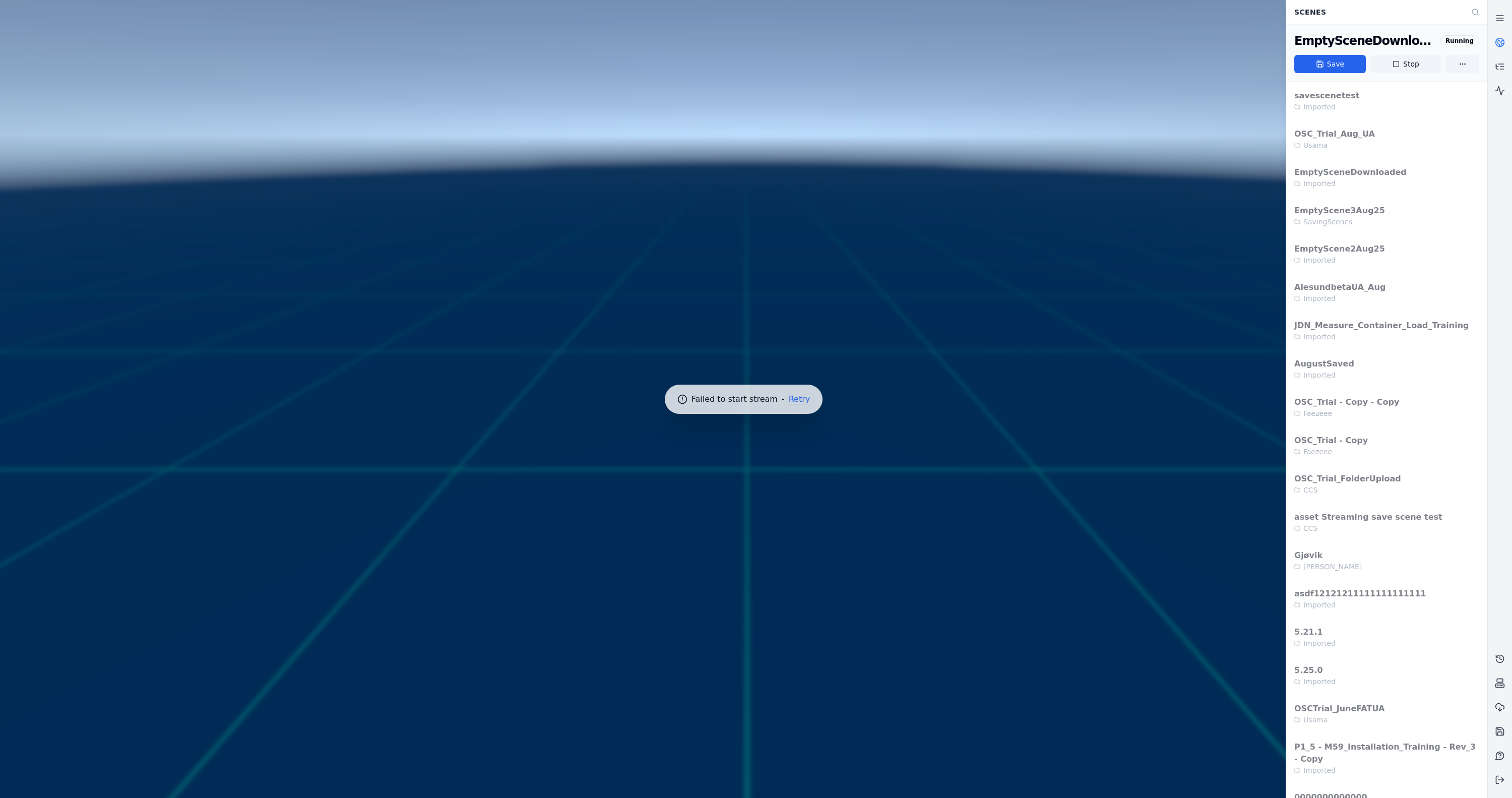
drag, startPoint x: 834, startPoint y: 378, endPoint x: 802, endPoint y: 398, distance: 37.7
click at [824, 381] on div at bounding box center [744, 399] width 1495 height 806
click at [802, 399] on button "Retry" at bounding box center [799, 399] width 21 height 8
click at [1492, 777] on button at bounding box center [1500, 780] width 24 height 24
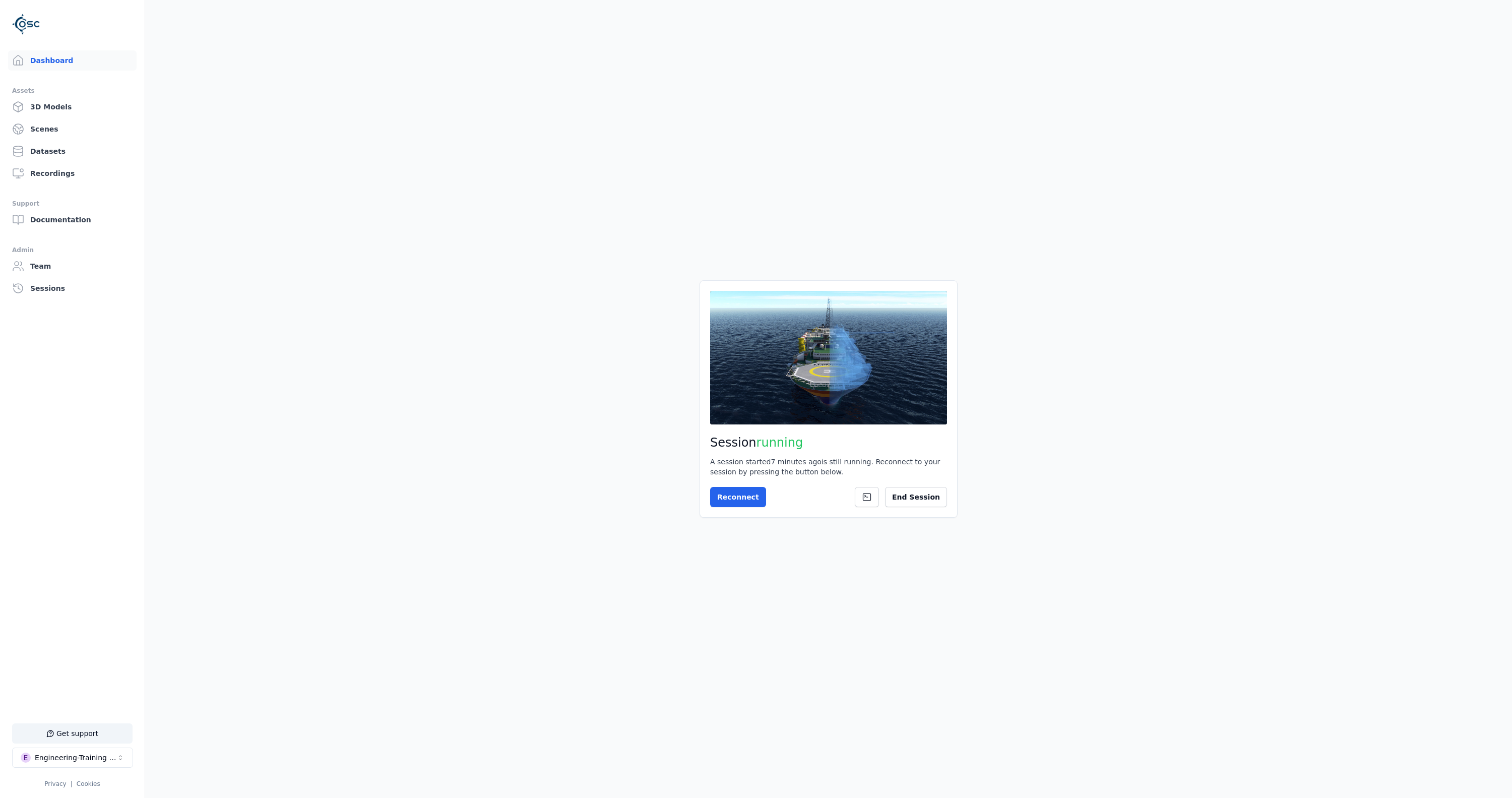
drag, startPoint x: 359, startPoint y: 497, endPoint x: 391, endPoint y: 508, distance: 33.8
click at [359, 497] on main "Session running A session started 7 minutes ago is still running. Reconnect to …" at bounding box center [829, 399] width 1367 height 798
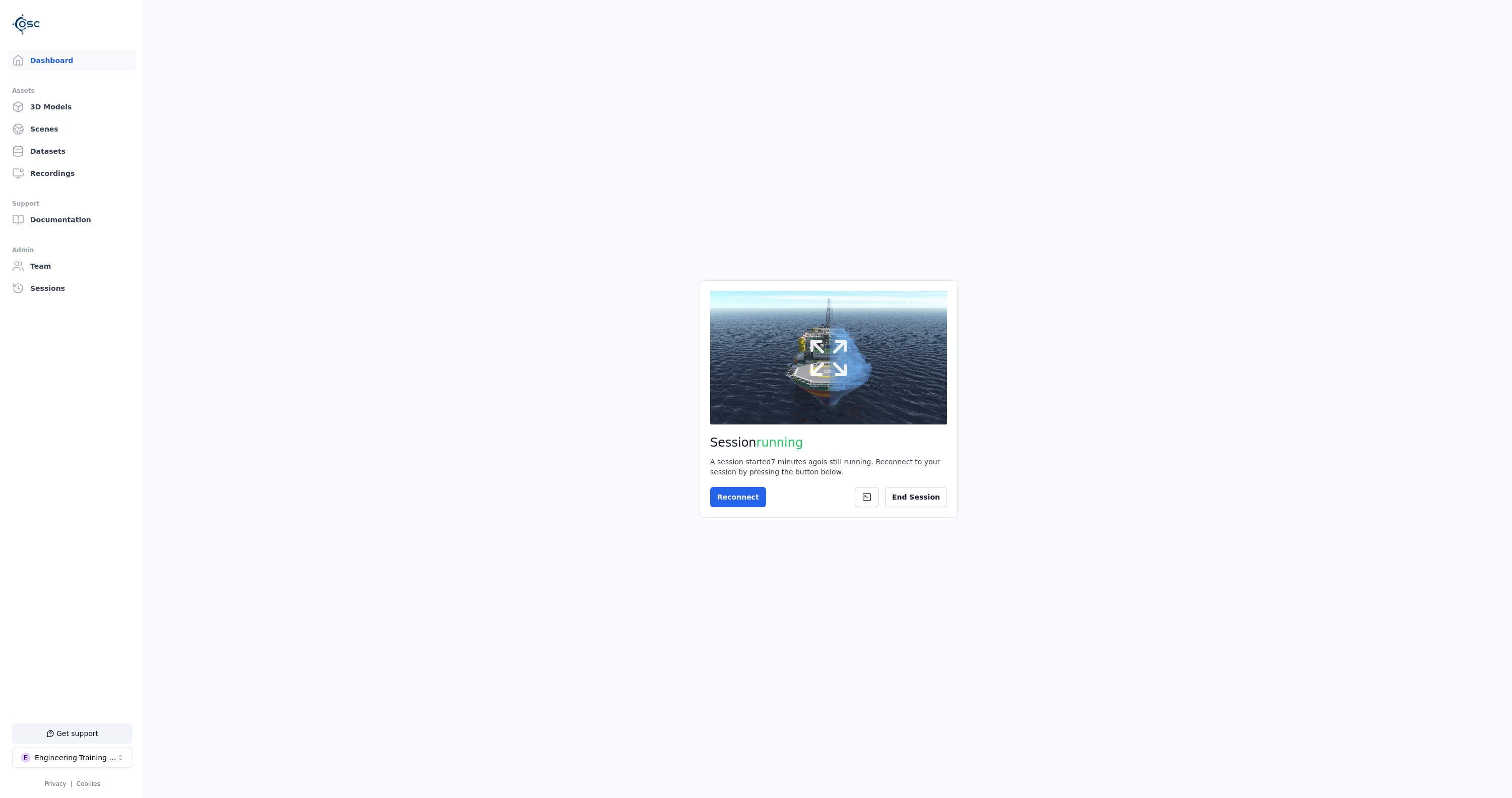
click at [789, 406] on button at bounding box center [829, 357] width 237 height 133
